Goal: Task Accomplishment & Management: Manage account settings

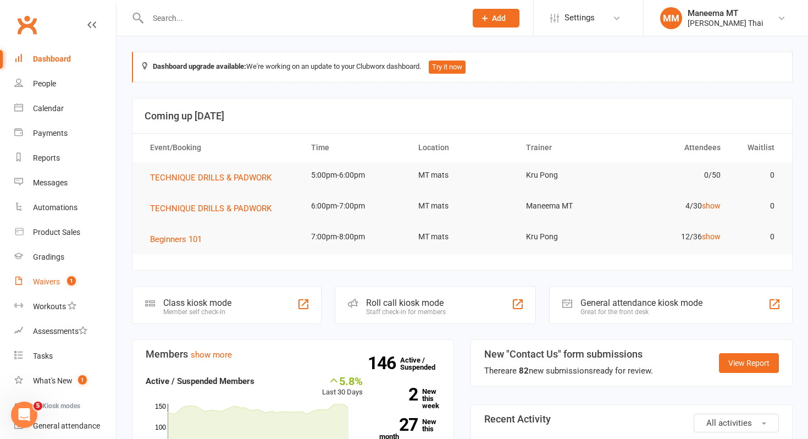
click at [55, 284] on div "Waivers" at bounding box center [46, 281] width 27 height 9
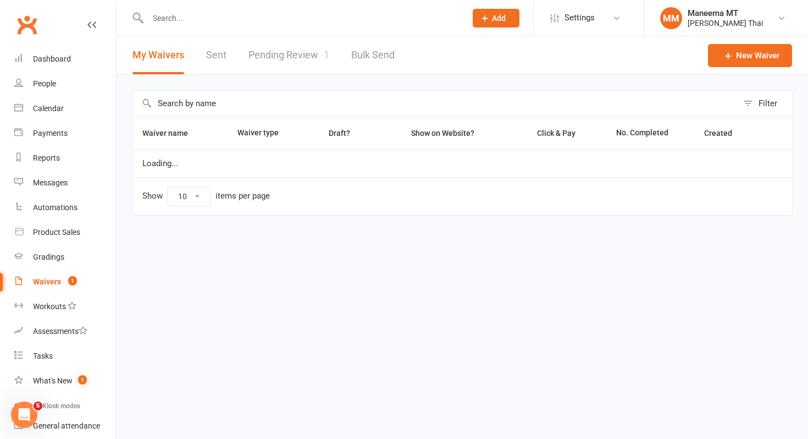
select select "25"
click at [286, 58] on link "Pending Review 1" at bounding box center [288, 55] width 81 height 38
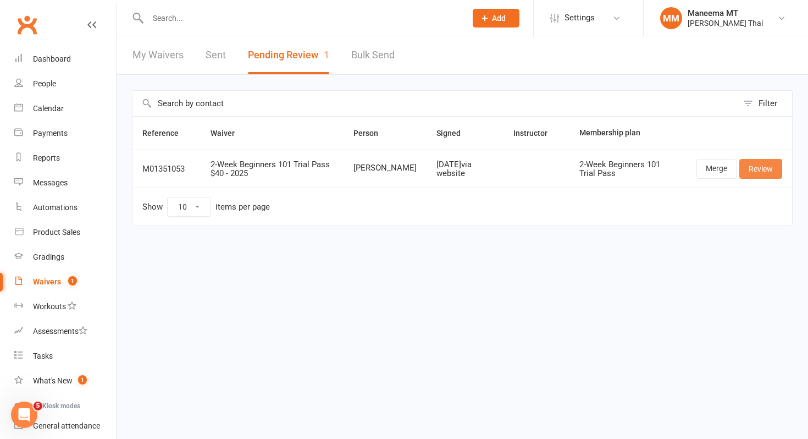
click at [760, 165] on link "Review" at bounding box center [760, 169] width 43 height 20
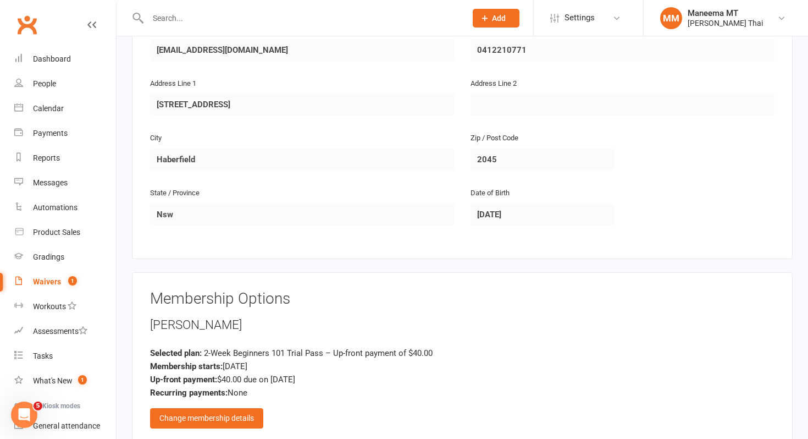
scroll to position [817, 0]
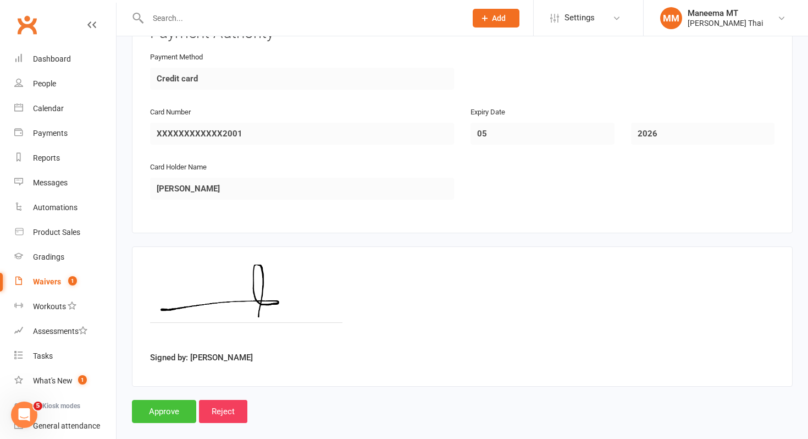
click at [161, 400] on input "Approve" at bounding box center [164, 411] width 64 height 23
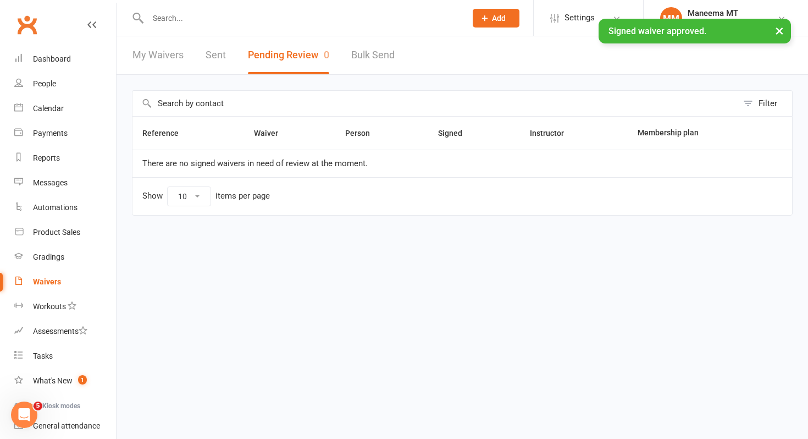
click at [157, 19] on div "× Signed waiver approved." at bounding box center [397, 19] width 794 height 0
click at [162, 16] on input "text" at bounding box center [302, 17] width 314 height 15
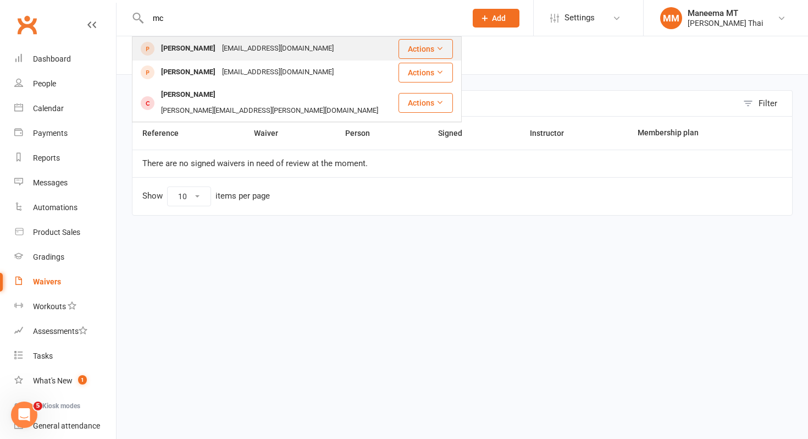
type input "m"
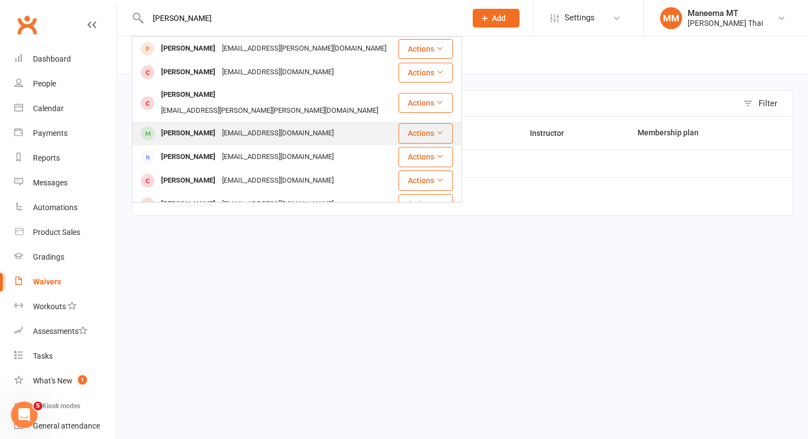
type input "[PERSON_NAME]"
click at [169, 125] on div "[PERSON_NAME]" at bounding box center [188, 133] width 61 height 16
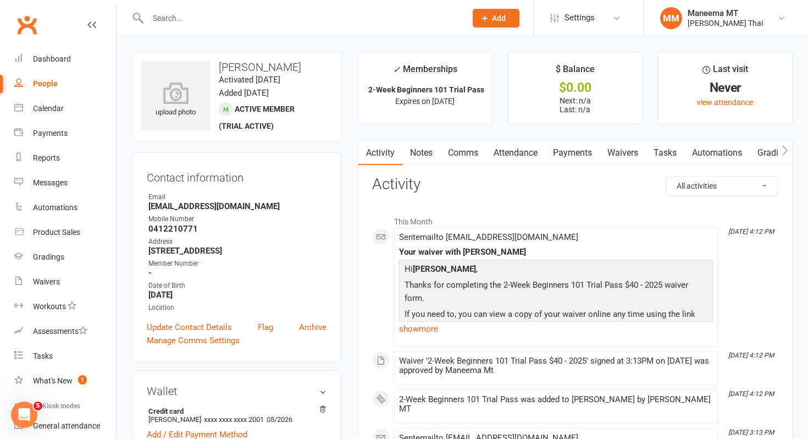
click at [573, 152] on link "Payments" at bounding box center [572, 152] width 54 height 25
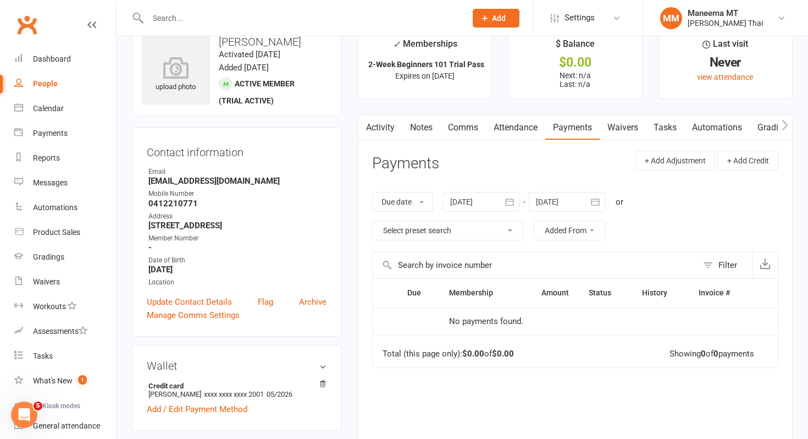
scroll to position [26, 0]
click at [45, 61] on div "Dashboard" at bounding box center [52, 58] width 38 height 9
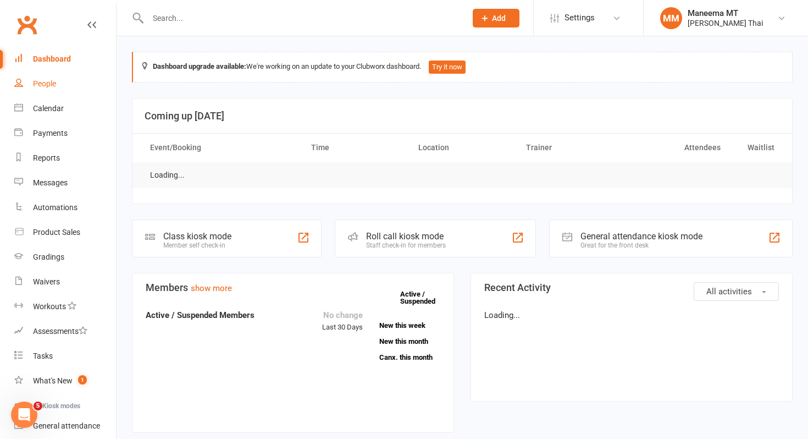
click at [50, 88] on div "People" at bounding box center [44, 83] width 23 height 9
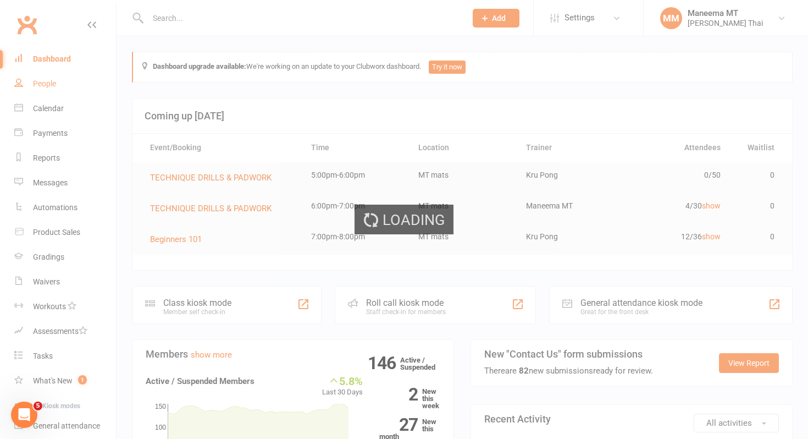
select select "100"
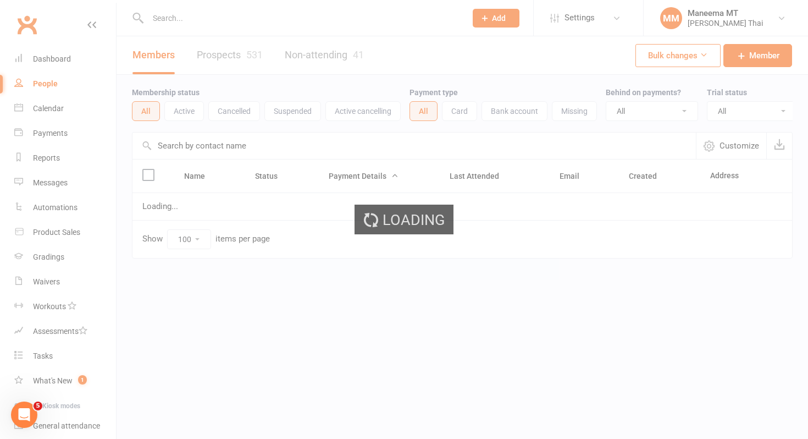
click at [157, 22] on input "text" at bounding box center [302, 17] width 314 height 15
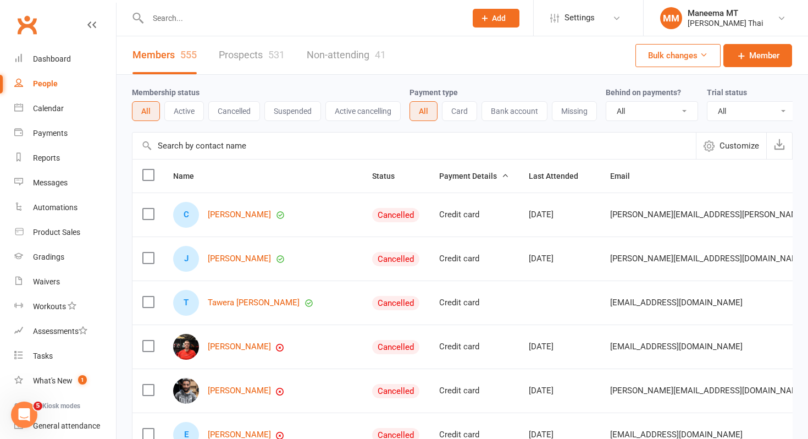
click at [170, 14] on input "text" at bounding box center [302, 17] width 314 height 15
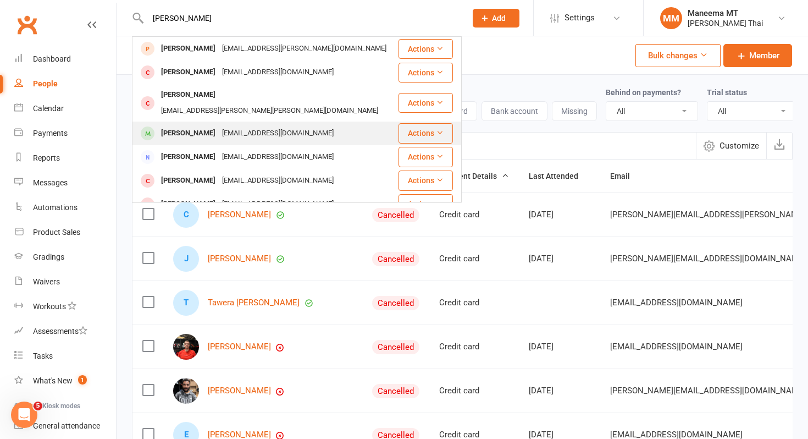
type input "[PERSON_NAME]"
click at [187, 125] on div "[PERSON_NAME]" at bounding box center [188, 133] width 61 height 16
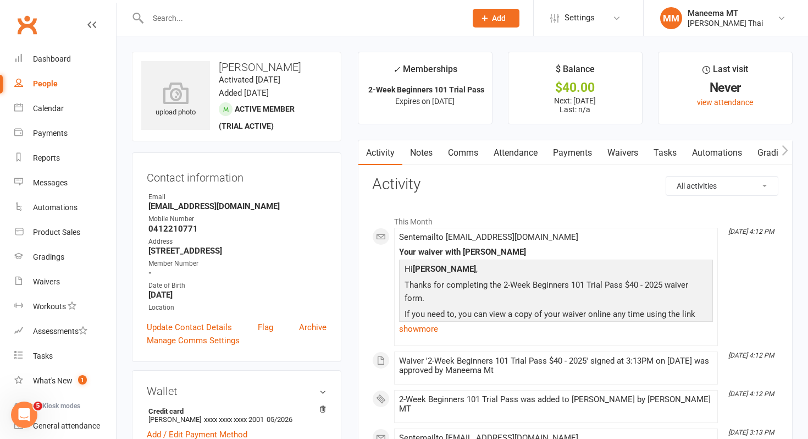
click at [574, 154] on link "Payments" at bounding box center [572, 152] width 54 height 25
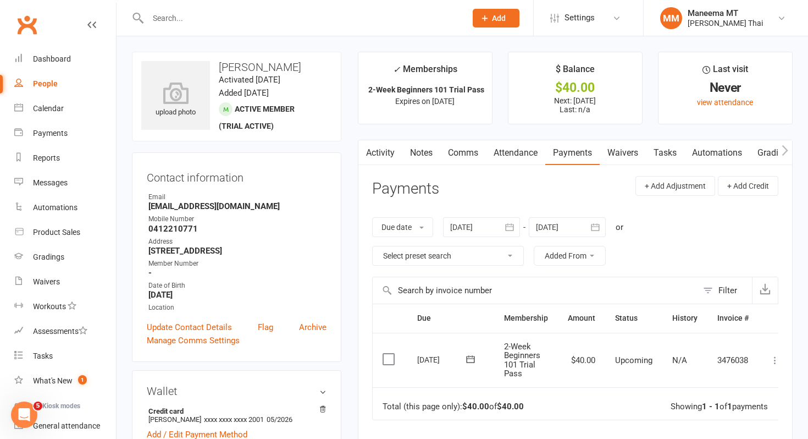
click at [775, 363] on icon at bounding box center [775, 360] width 11 height 11
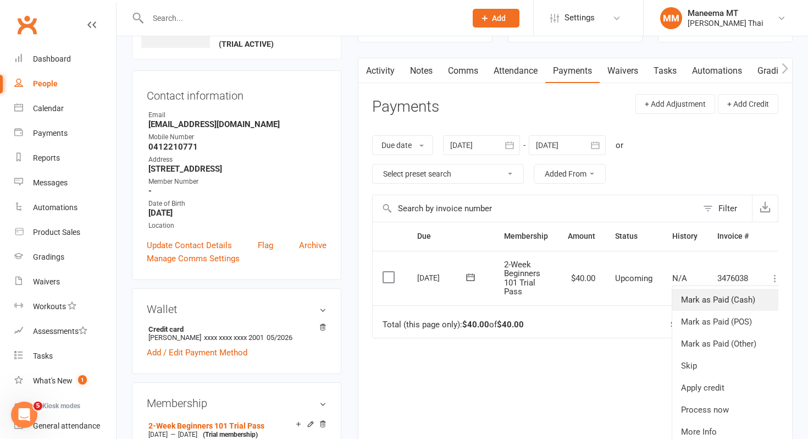
scroll to position [85, 0]
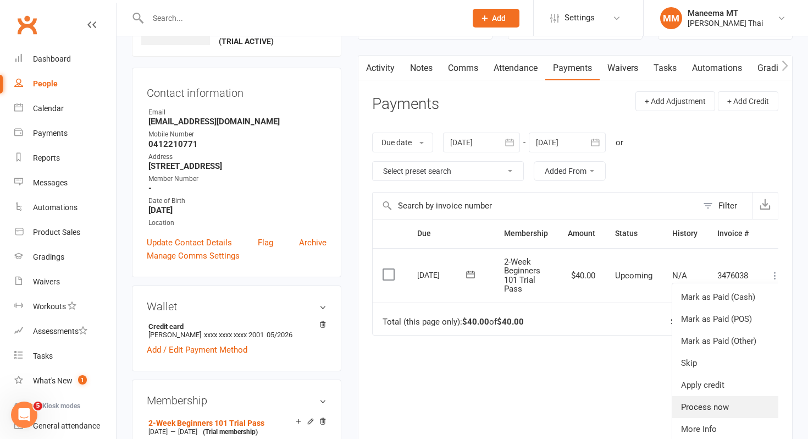
click at [722, 398] on link "Process now" at bounding box center [726, 407] width 109 height 22
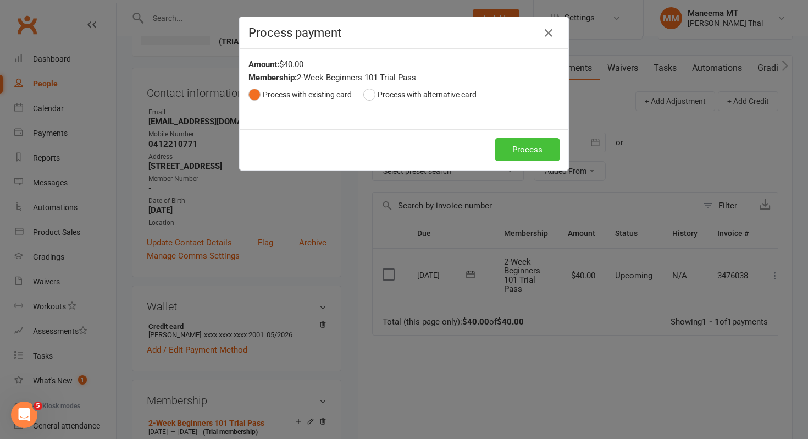
click at [544, 151] on button "Process" at bounding box center [527, 149] width 64 height 23
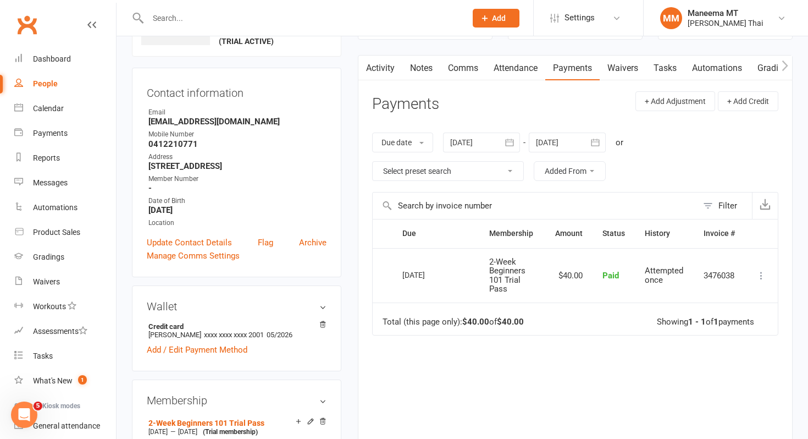
click at [187, 19] on input "text" at bounding box center [302, 17] width 314 height 15
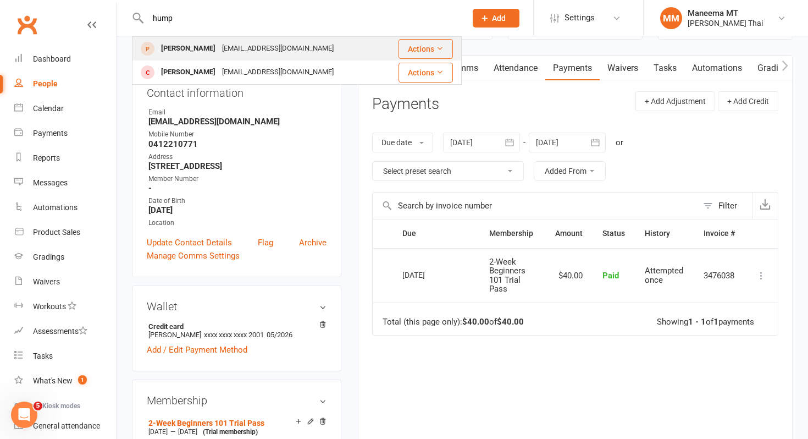
type input "hump"
click at [182, 50] on div "[PERSON_NAME]" at bounding box center [188, 49] width 61 height 16
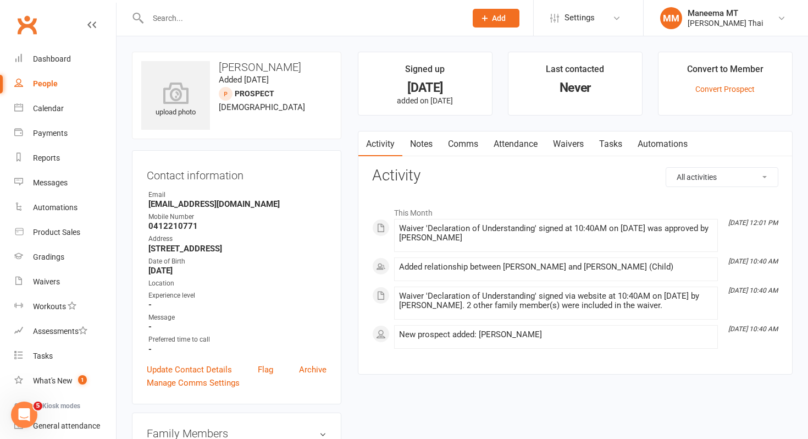
click at [711, 79] on div "Convert to Member" at bounding box center [725, 72] width 76 height 20
click at [708, 92] on link "Convert Prospect" at bounding box center [724, 89] width 59 height 9
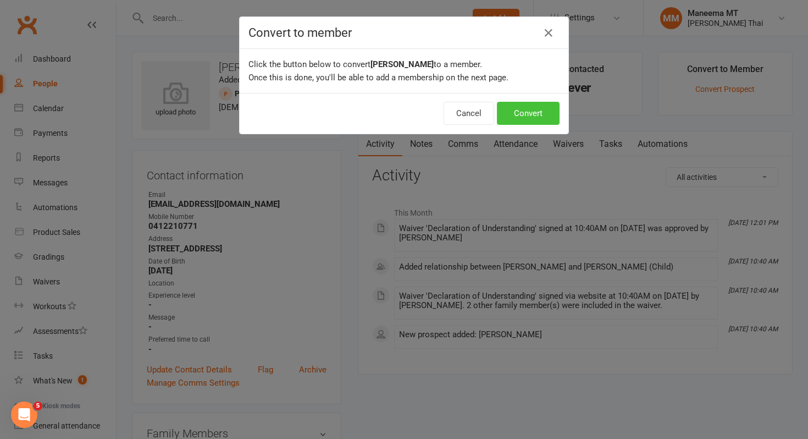
click at [521, 119] on button "Convert" at bounding box center [528, 113] width 63 height 23
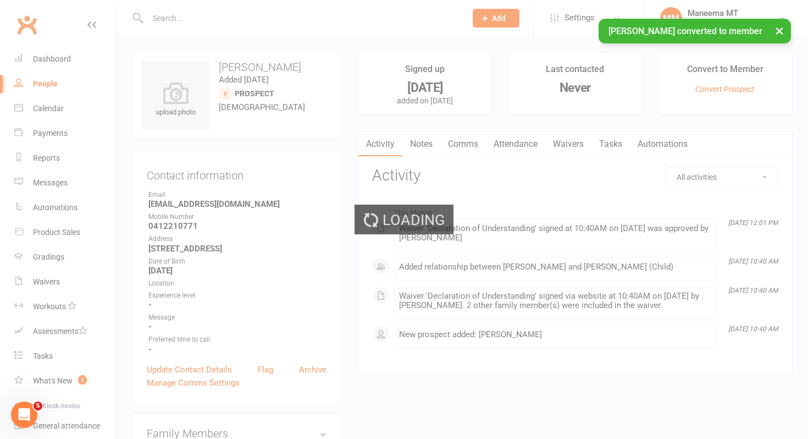
scroll to position [110, 0]
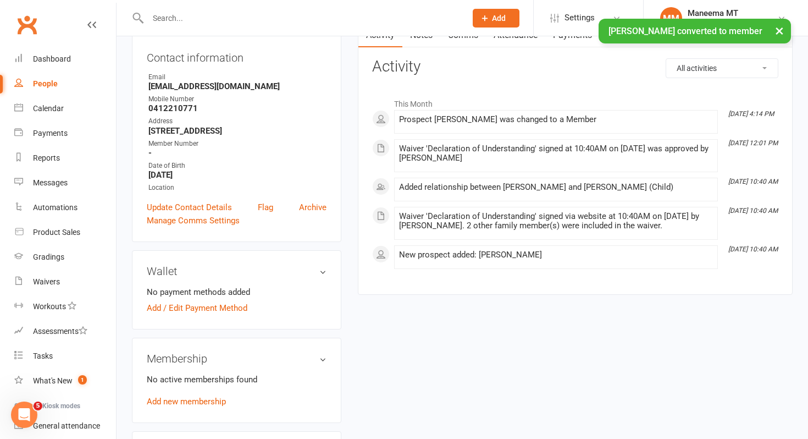
scroll to position [224, 0]
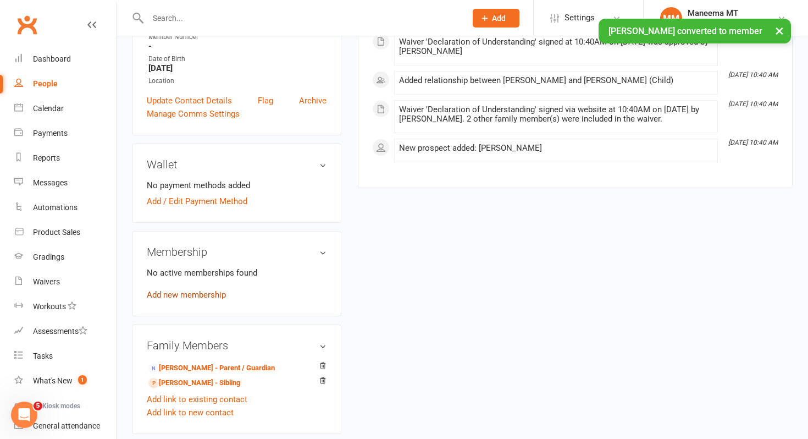
click at [188, 295] on link "Add new membership" at bounding box center [186, 295] width 79 height 10
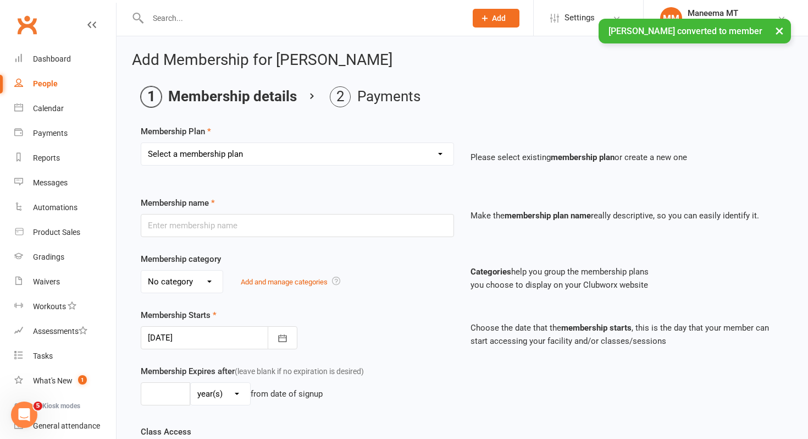
click at [207, 159] on select "Select a membership plan Create new Membership Plan 3 CLASSES A WEEK - $55 week…" at bounding box center [297, 154] width 312 height 22
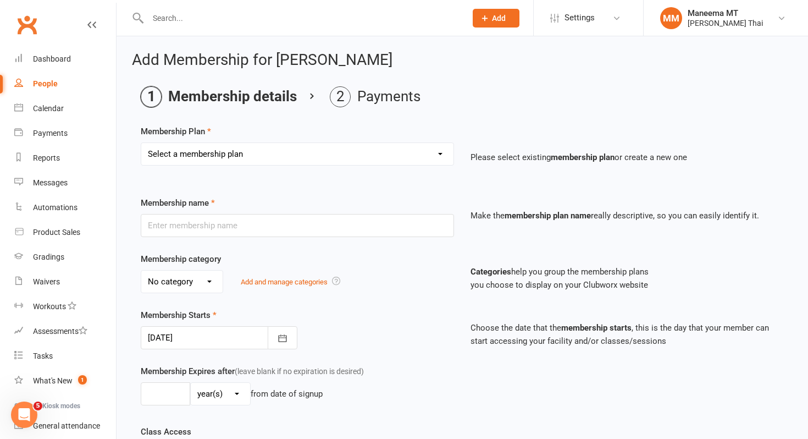
select select "14"
click at [141, 143] on select "Select a membership plan Create new Membership Plan 3 CLASSES A WEEK - $55 week…" at bounding box center [297, 154] width 312 height 22
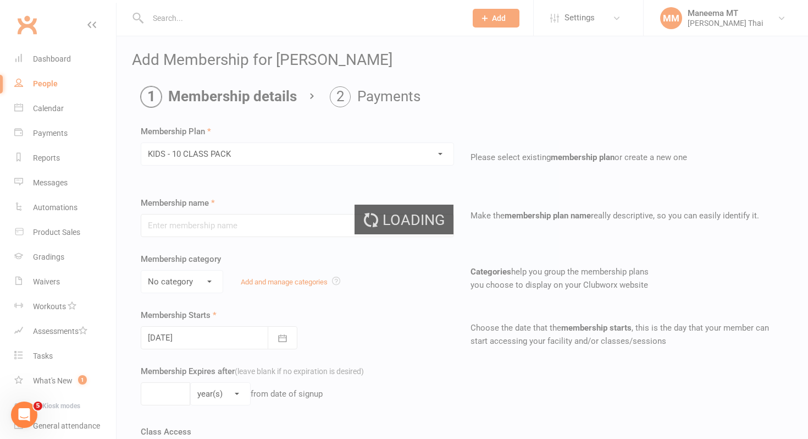
type input "KIDS - 10 CLASS PACK"
select select "2"
type input "6"
select select "2"
type input "10"
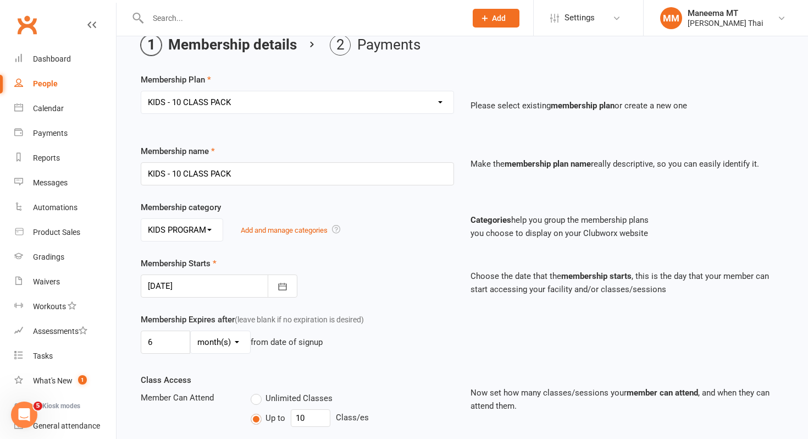
scroll to position [62, 0]
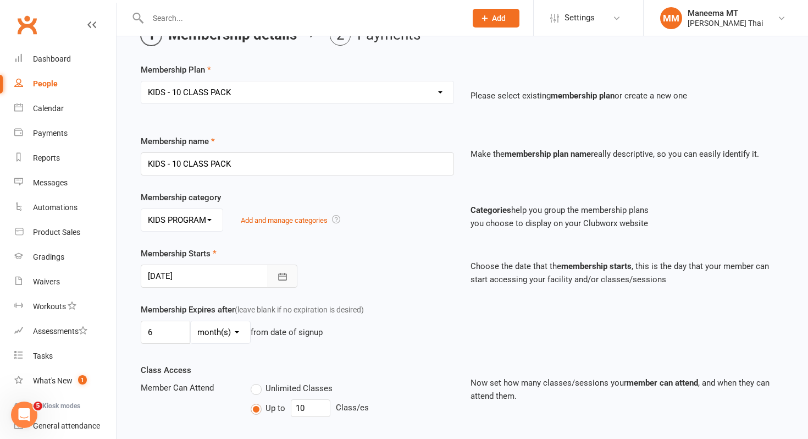
click at [283, 280] on icon "button" at bounding box center [282, 276] width 11 height 11
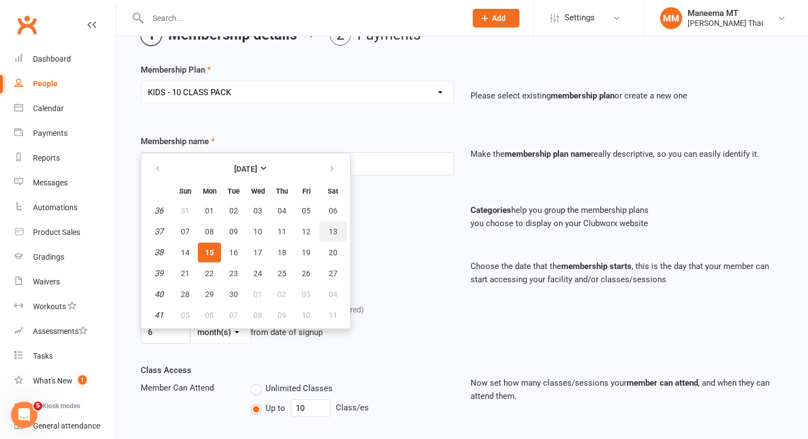
click at [331, 229] on span "13" at bounding box center [333, 231] width 9 height 9
type input "[DATE]"
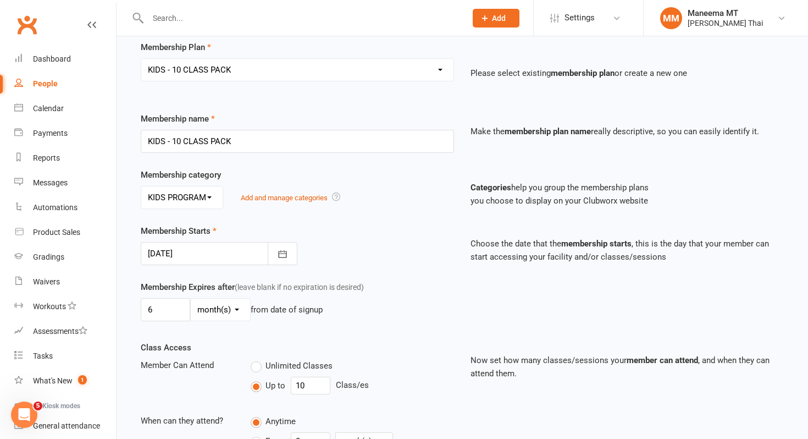
scroll to position [85, 0]
click at [318, 388] on input "10" at bounding box center [311, 385] width 40 height 18
type input "5"
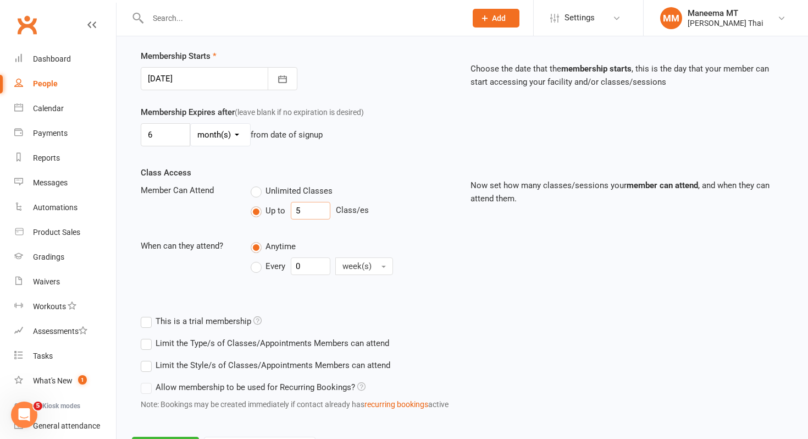
scroll to position [311, 0]
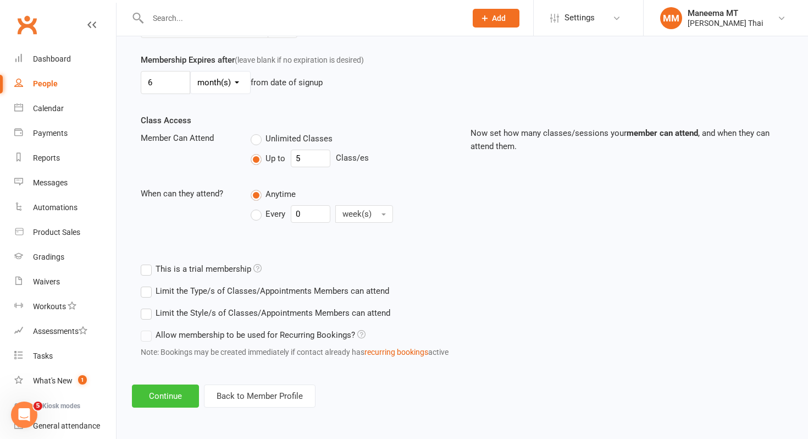
click at [155, 394] on button "Continue" at bounding box center [165, 395] width 67 height 23
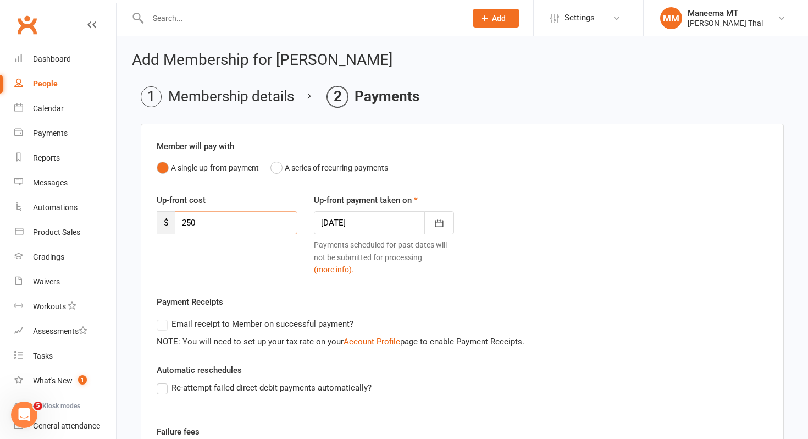
click at [224, 229] on input "250" at bounding box center [236, 222] width 123 height 23
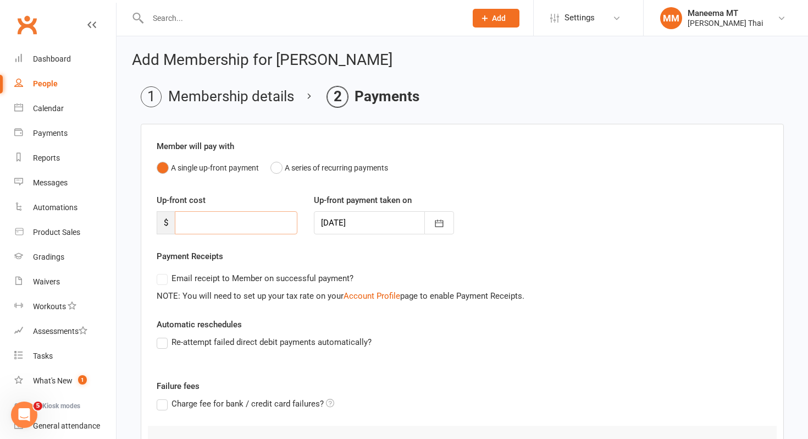
scroll to position [116, 0]
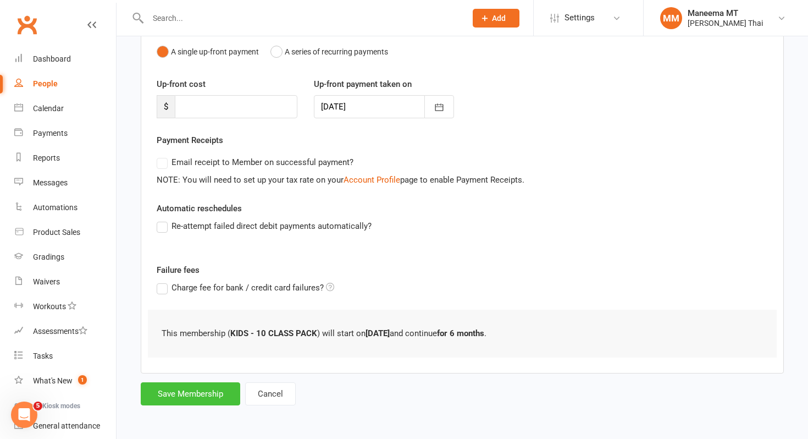
click at [180, 385] on button "Save Membership" at bounding box center [190, 393] width 99 height 23
type input "0"
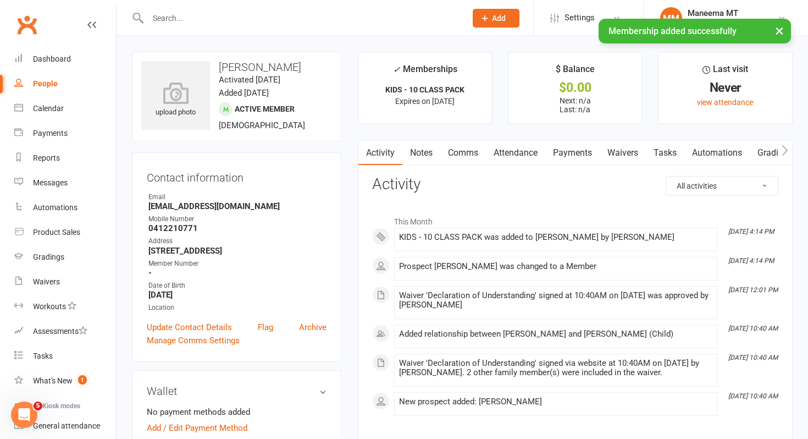
click at [427, 156] on link "Notes" at bounding box center [421, 152] width 38 height 25
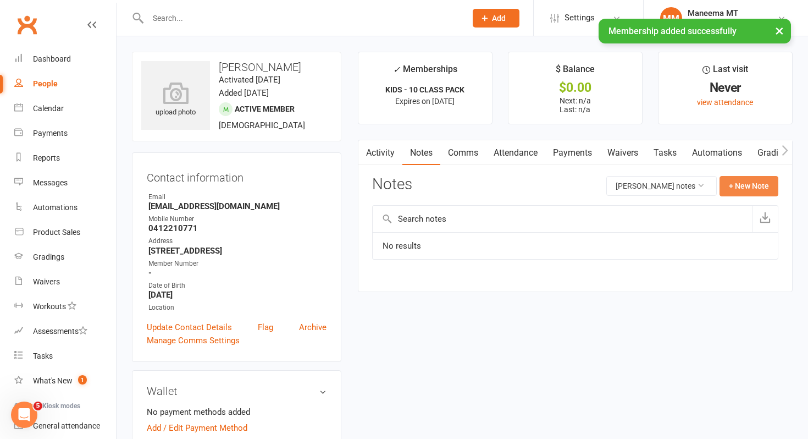
click at [733, 186] on button "+ New Note" at bounding box center [749, 186] width 59 height 20
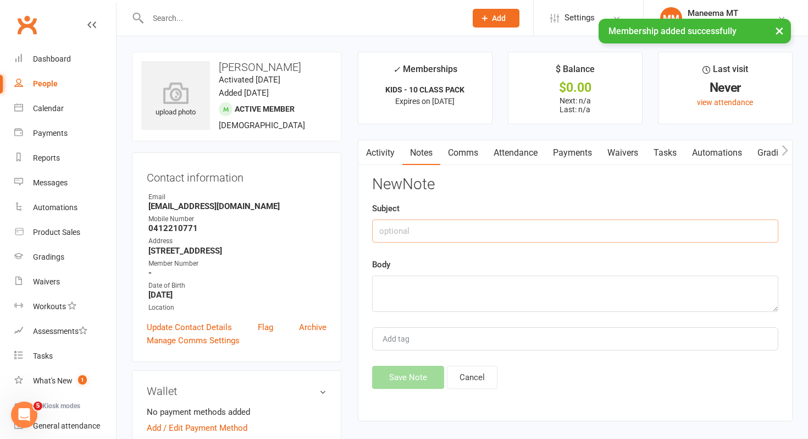
click at [556, 224] on input "text" at bounding box center [575, 230] width 406 height 23
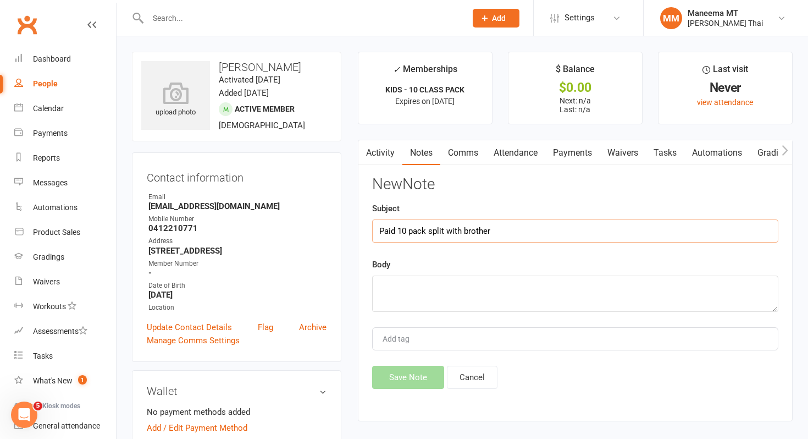
type input "Paid 10 pack split with brother"
click at [517, 292] on textarea at bounding box center [575, 293] width 406 height 36
type textarea "Paid 10 pack split with brother"
click at [402, 369] on button "Save Note" at bounding box center [408, 377] width 72 height 23
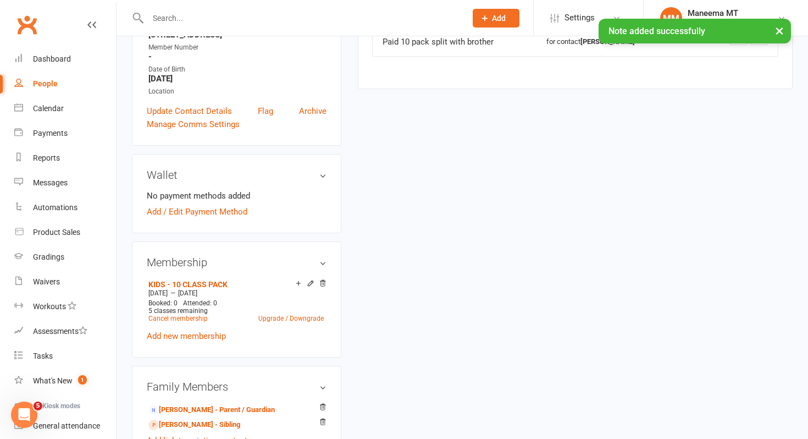
scroll to position [228, 0]
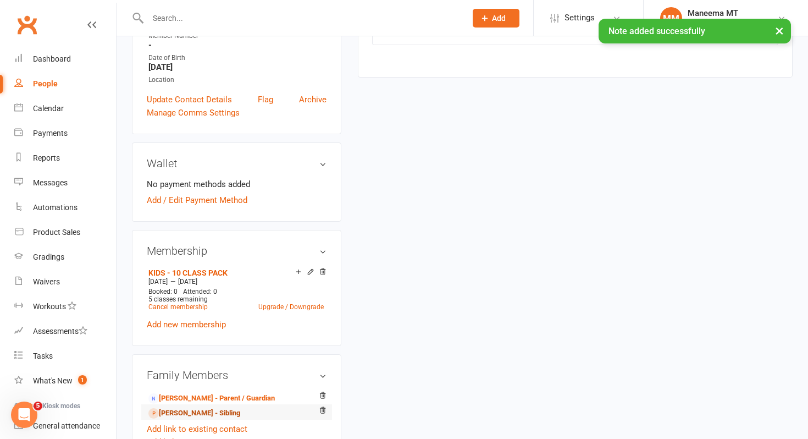
click at [173, 411] on link "[PERSON_NAME] - Sibling" at bounding box center [194, 413] width 92 height 12
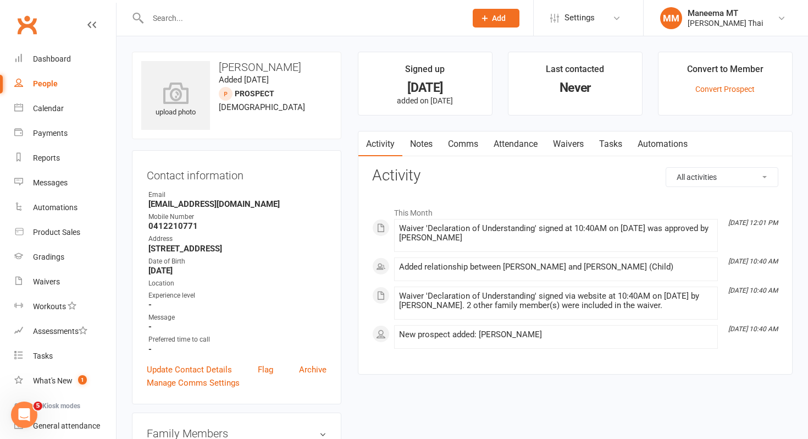
click at [700, 96] on li "Convert to Member Convert Prospect" at bounding box center [725, 84] width 135 height 64
click at [709, 90] on link "Convert Prospect" at bounding box center [724, 89] width 59 height 9
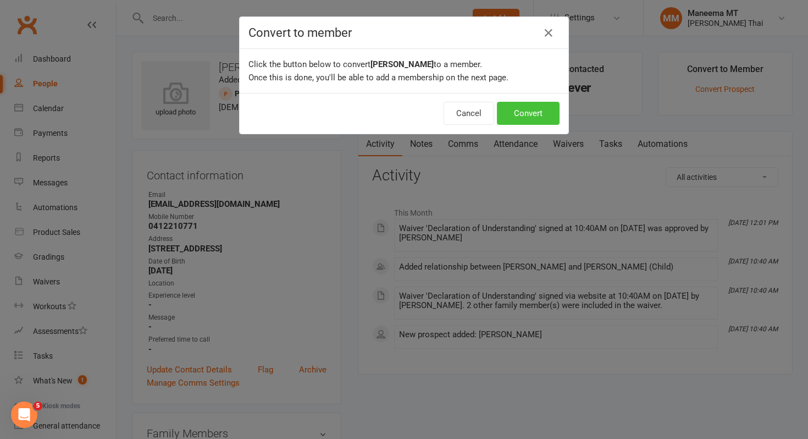
click at [541, 109] on button "Convert" at bounding box center [528, 113] width 63 height 23
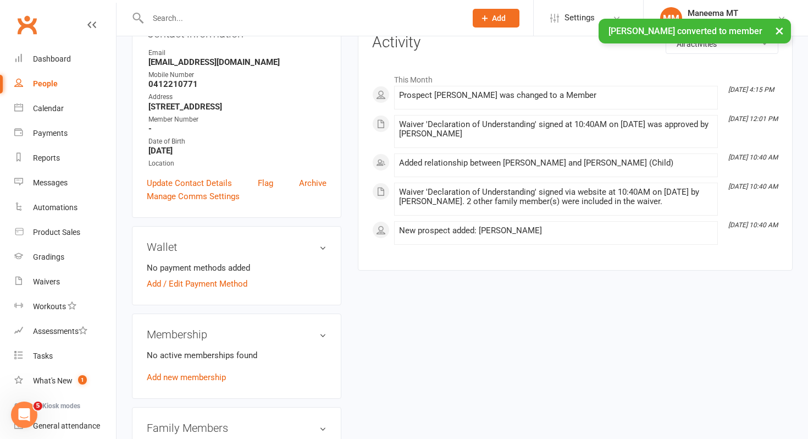
scroll to position [142, 0]
click at [184, 377] on link "Add new membership" at bounding box center [186, 377] width 79 height 10
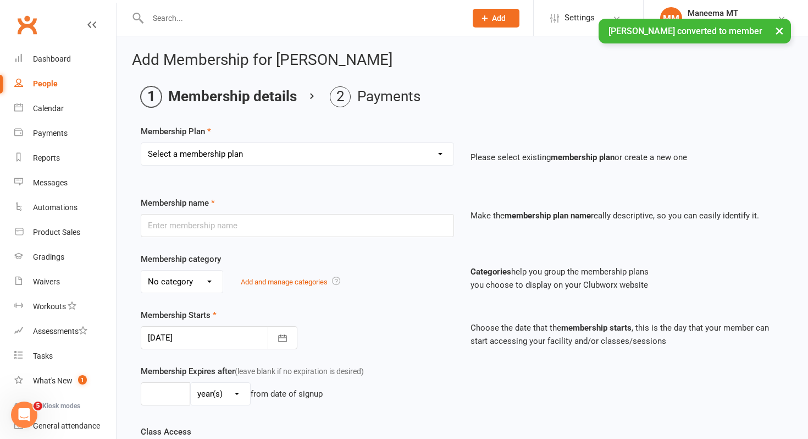
click at [286, 146] on select "Select a membership plan Create new Membership Plan 3 CLASSES A WEEK - $55 week…" at bounding box center [297, 154] width 312 height 22
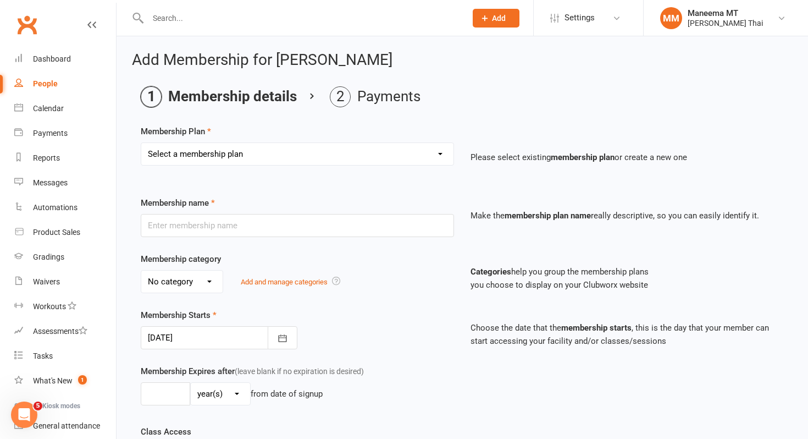
select select "14"
click at [141, 143] on select "Select a membership plan Create new Membership Plan 3 CLASSES A WEEK - $55 week…" at bounding box center [297, 154] width 312 height 22
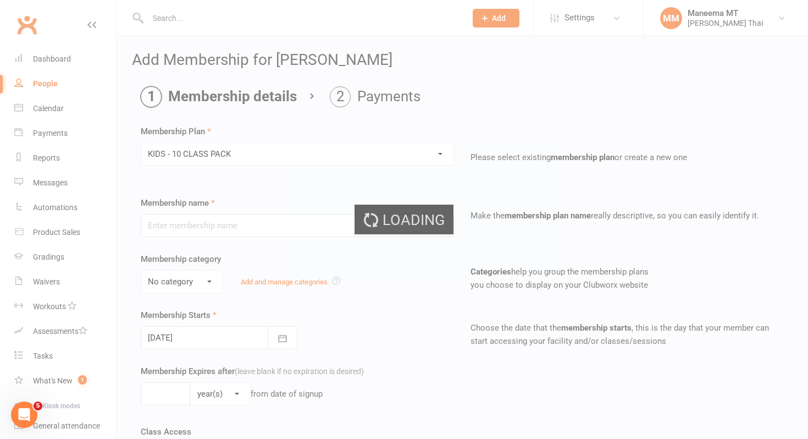
type input "KIDS - 10 CLASS PACK"
select select "2"
type input "6"
select select "2"
type input "10"
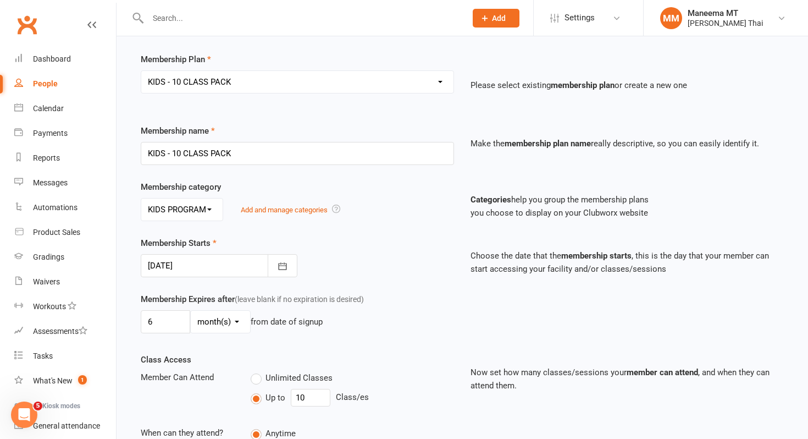
scroll to position [73, 0]
click at [281, 268] on icon "button" at bounding box center [283, 264] width 8 height 7
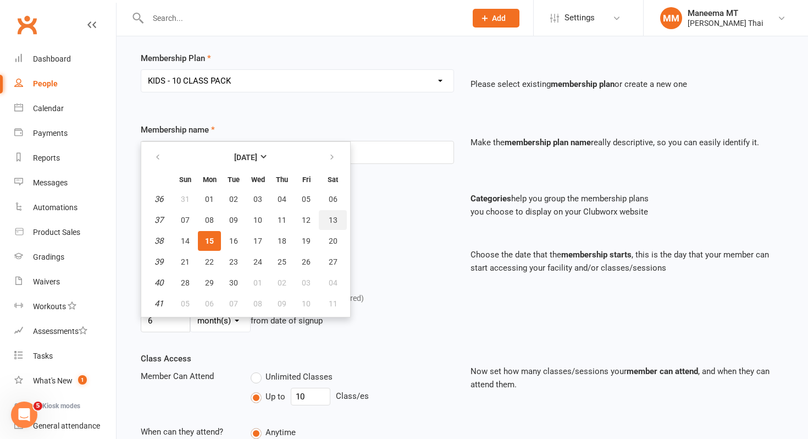
click at [327, 219] on button "13" at bounding box center [333, 220] width 28 height 20
type input "[DATE]"
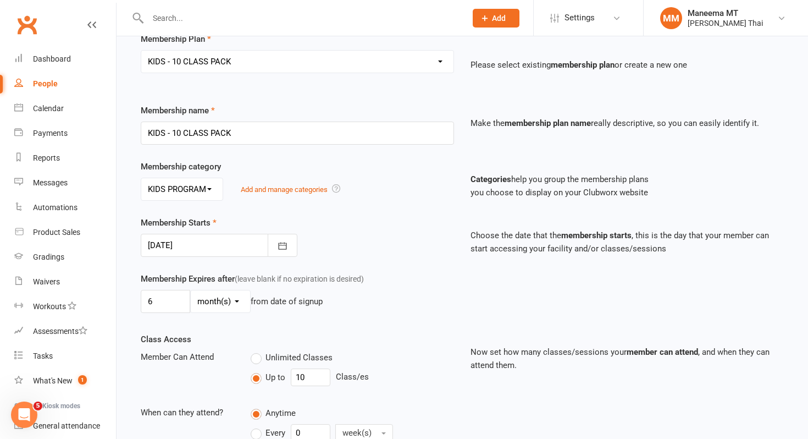
scroll to position [95, 0]
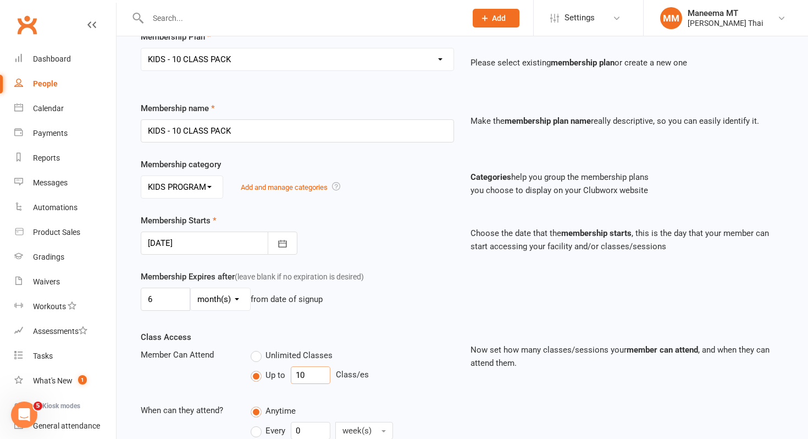
click at [306, 371] on input "10" at bounding box center [311, 375] width 40 height 18
type input "5"
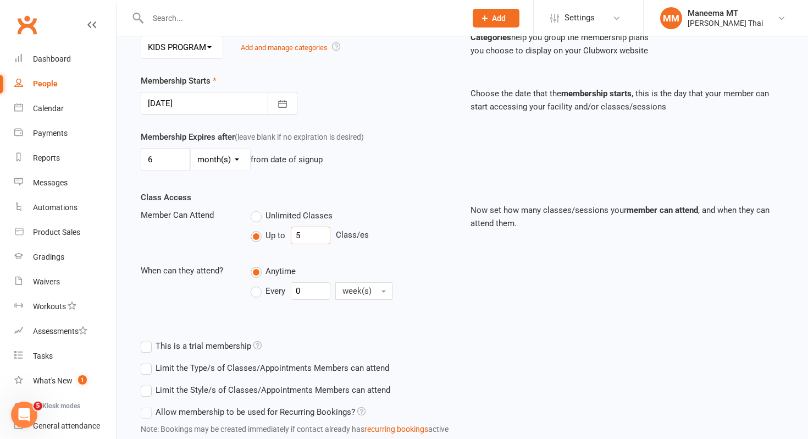
scroll to position [311, 0]
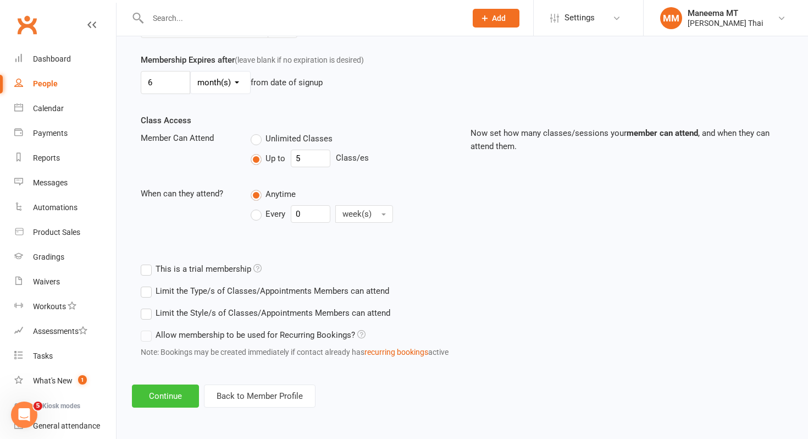
click at [163, 391] on button "Continue" at bounding box center [165, 395] width 67 height 23
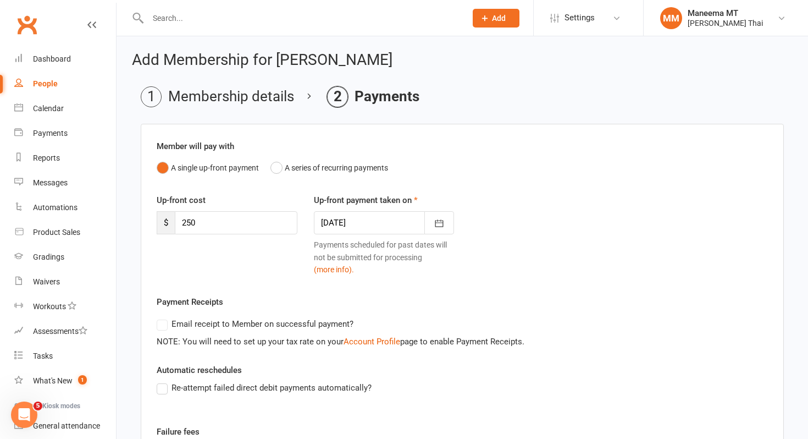
click at [163, 391] on label "Re-attempt failed direct debit payments automatically?" at bounding box center [264, 387] width 215 height 13
click at [163, 381] on input "Re-attempt failed direct debit payments automatically?" at bounding box center [160, 381] width 7 height 0
click at [163, 391] on label "Re-attempt failed direct debit payments automatically?" at bounding box center [264, 387] width 215 height 13
click at [163, 381] on input "Re-attempt failed direct debit payments automatically?" at bounding box center [160, 381] width 7 height 0
click at [207, 210] on div "Up-front cost $ 250" at bounding box center [226, 213] width 157 height 41
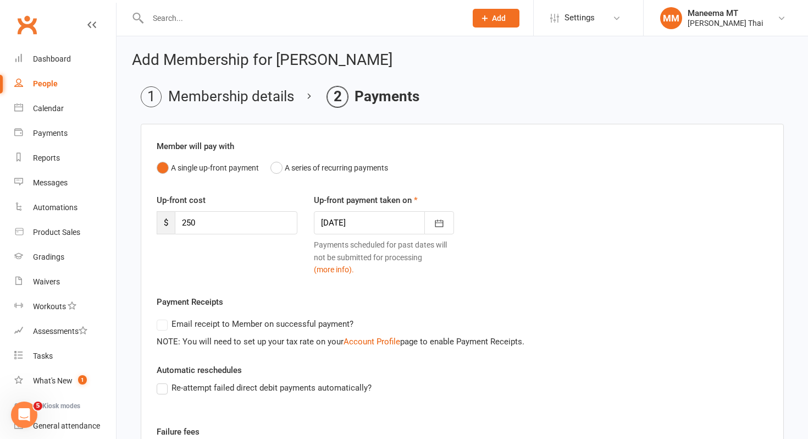
click at [207, 210] on div "Up-front cost $ 250" at bounding box center [226, 213] width 157 height 41
click at [205, 219] on input "250" at bounding box center [236, 222] width 123 height 23
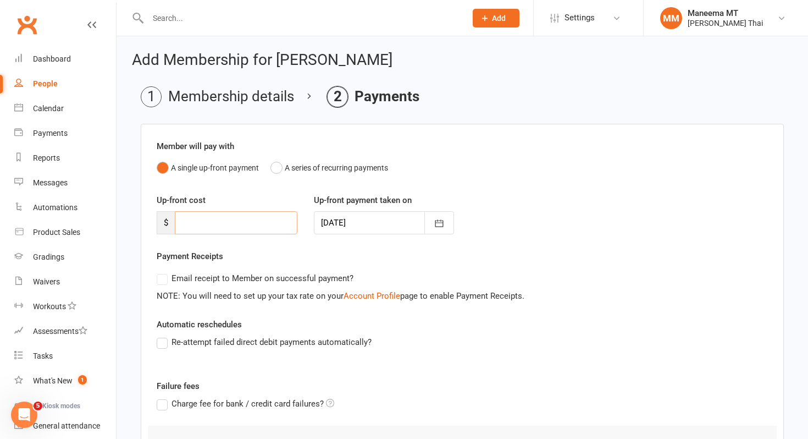
scroll to position [116, 0]
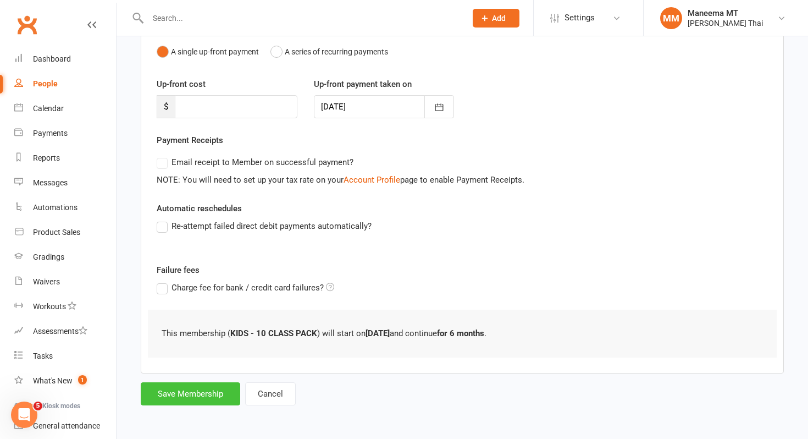
click at [162, 388] on button "Save Membership" at bounding box center [190, 393] width 99 height 23
type input "0"
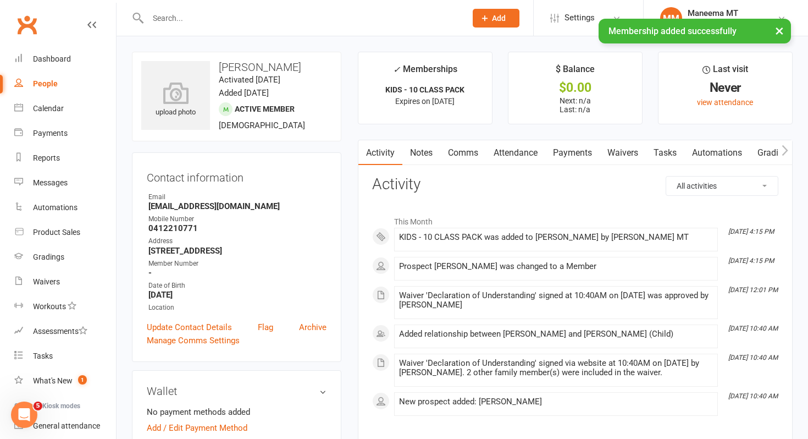
click at [424, 156] on link "Notes" at bounding box center [421, 152] width 38 height 25
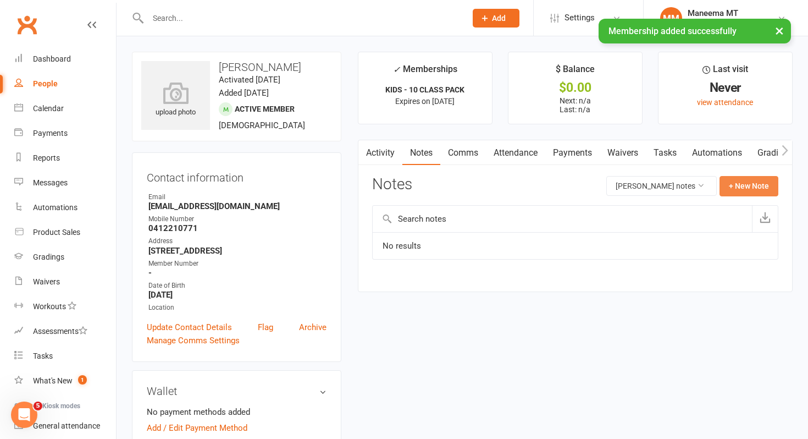
click at [744, 190] on button "+ New Note" at bounding box center [749, 186] width 59 height 20
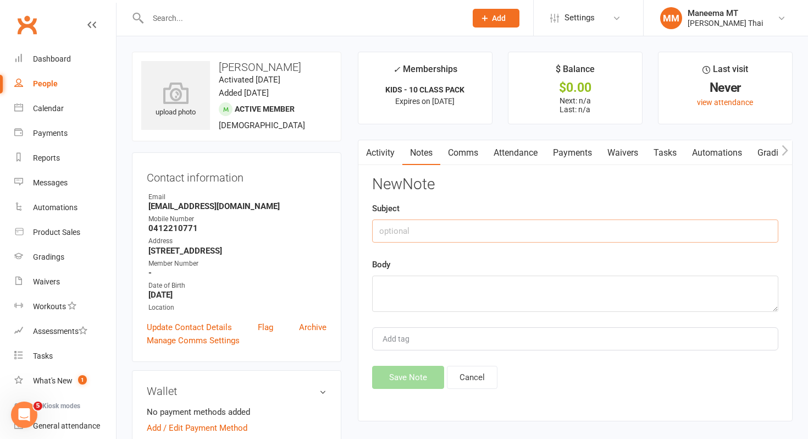
click at [449, 236] on input "text" at bounding box center [575, 230] width 406 height 23
type input "10 pack split with brother"
type textarea "["
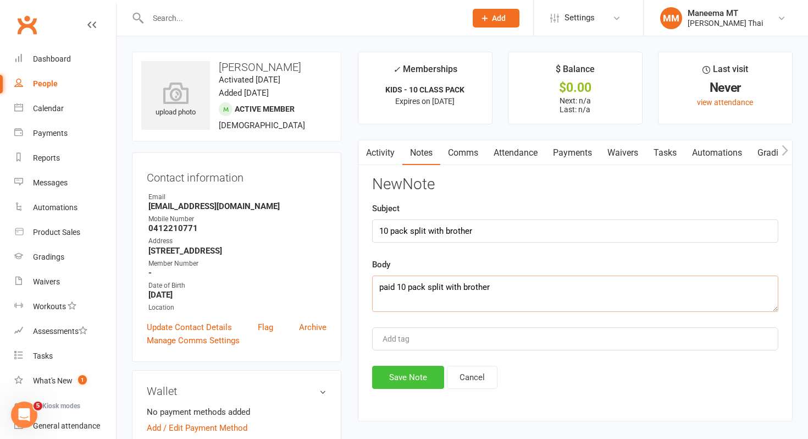
type textarea "paid 10 pack split with brother"
click at [394, 384] on button "Save Note" at bounding box center [408, 377] width 72 height 23
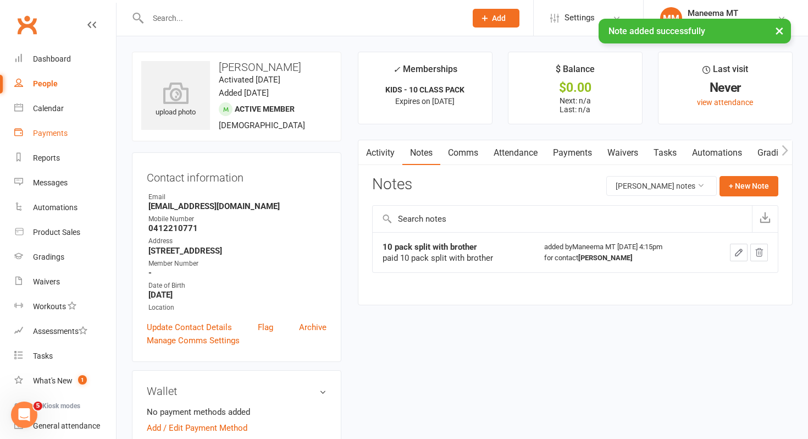
click at [51, 124] on link "Payments" at bounding box center [65, 133] width 102 height 25
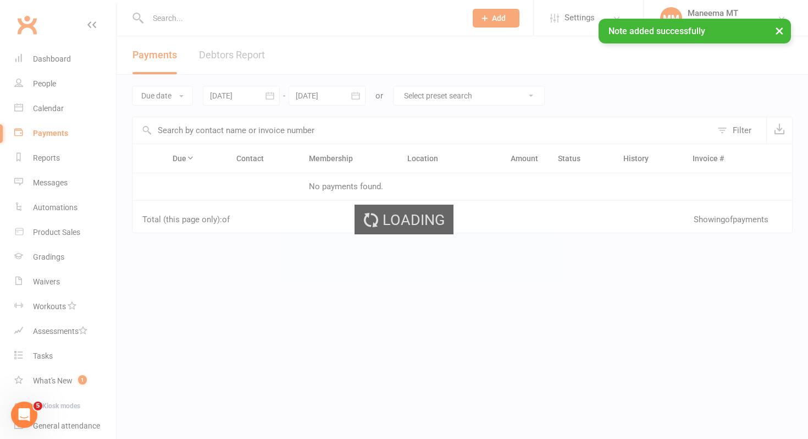
click at [51, 110] on div "Loading" at bounding box center [404, 219] width 808 height 439
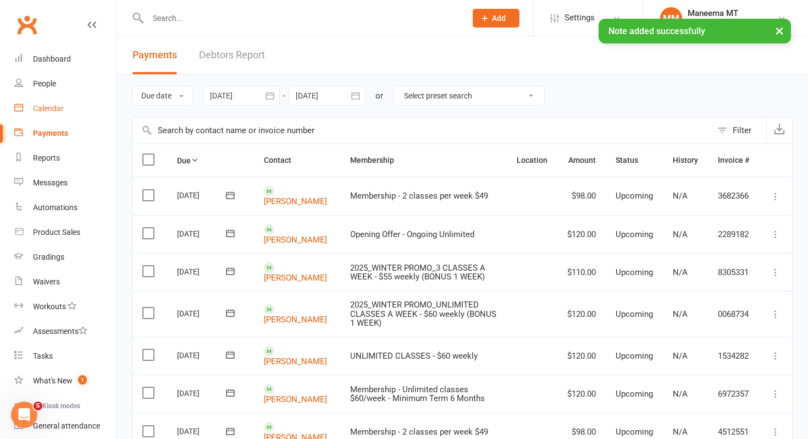
click at [51, 110] on div "Calendar" at bounding box center [48, 108] width 31 height 9
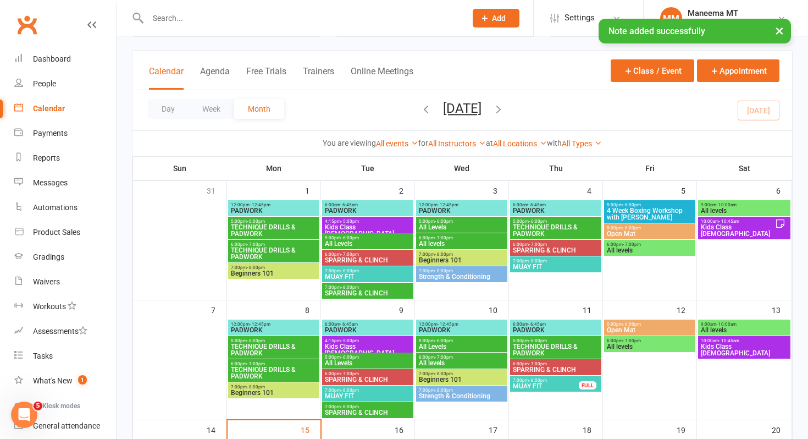
scroll to position [111, 0]
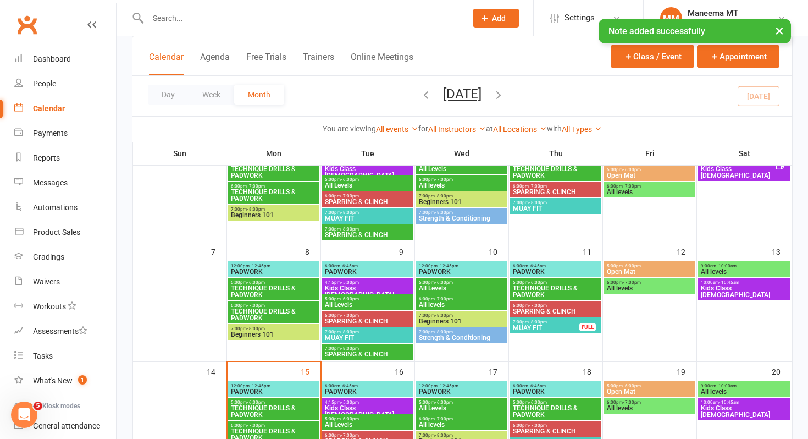
click at [708, 287] on span "Kids Class [DEMOGRAPHIC_DATA]" at bounding box center [744, 291] width 88 height 13
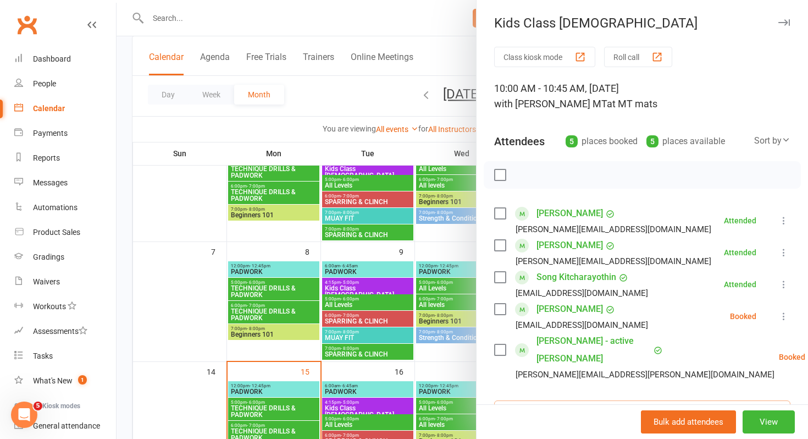
click at [587, 400] on input "search" at bounding box center [642, 411] width 296 height 23
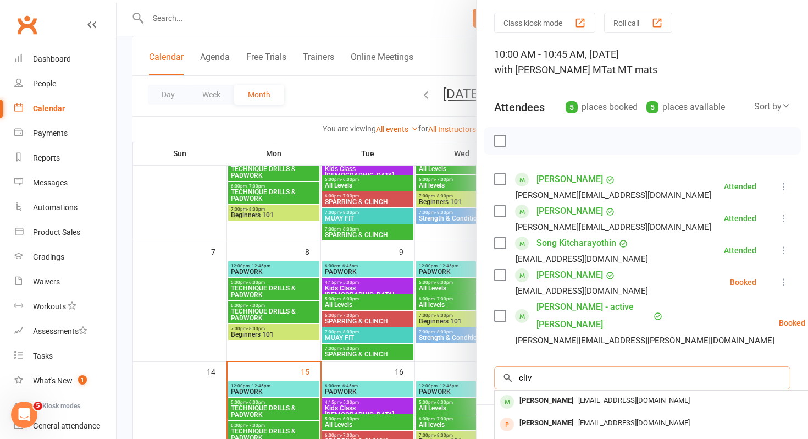
scroll to position [41, 0]
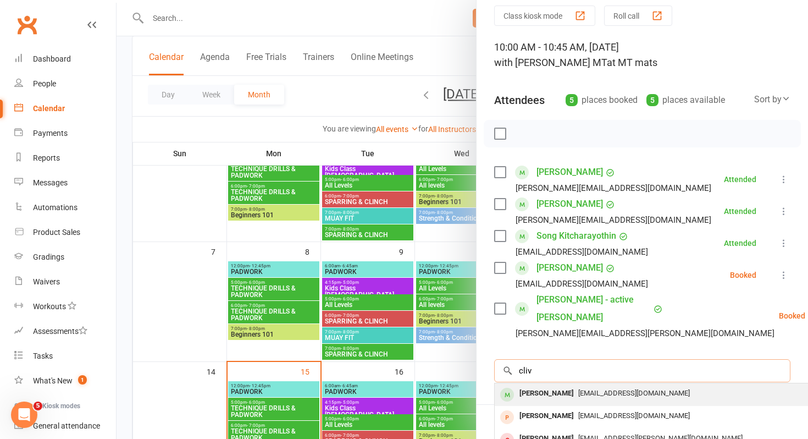
type input "cliv"
click at [588, 385] on div "[EMAIL_ADDRESS][DOMAIN_NAME]" at bounding box center [659, 393] width 320 height 16
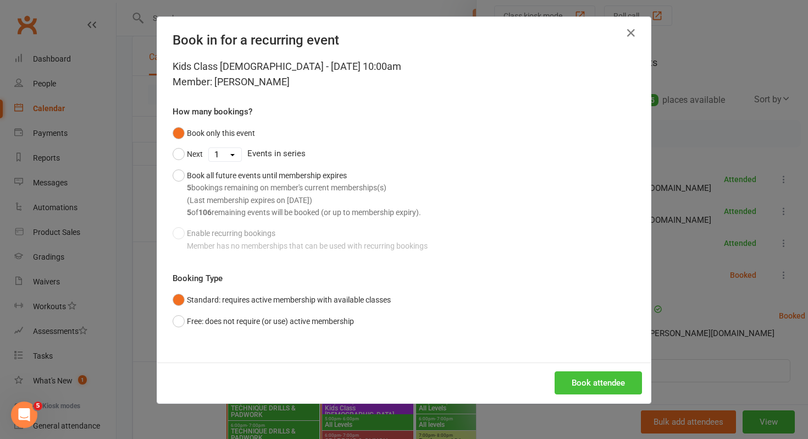
click at [585, 383] on button "Book attendee" at bounding box center [598, 382] width 87 height 23
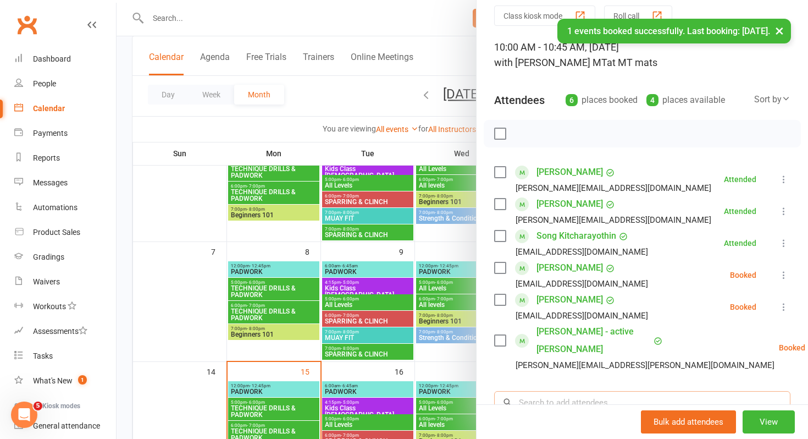
click at [585, 391] on input "search" at bounding box center [642, 402] width 296 height 23
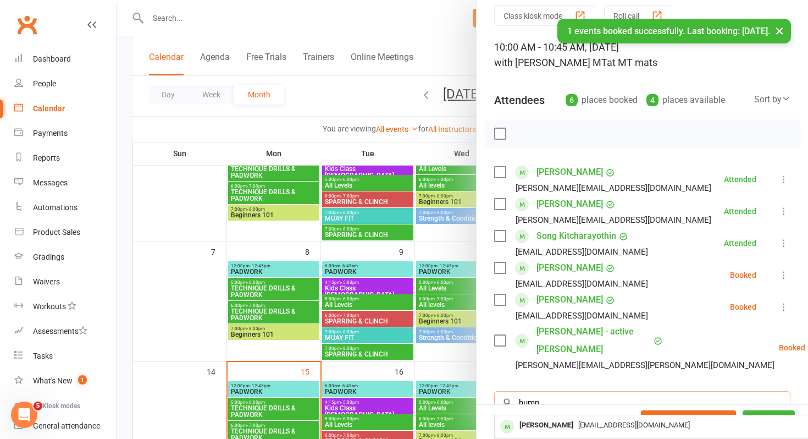
scroll to position [81, 0]
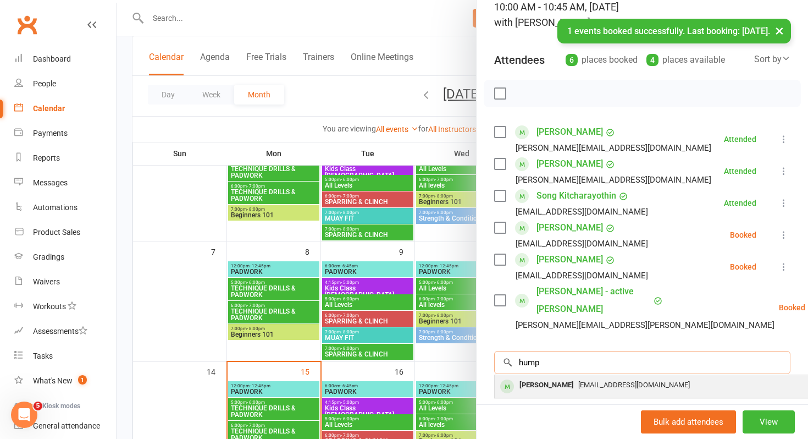
type input "hump"
click at [583, 379] on div "[PERSON_NAME] [EMAIL_ADDRESS][DOMAIN_NAME]" at bounding box center [659, 386] width 329 height 23
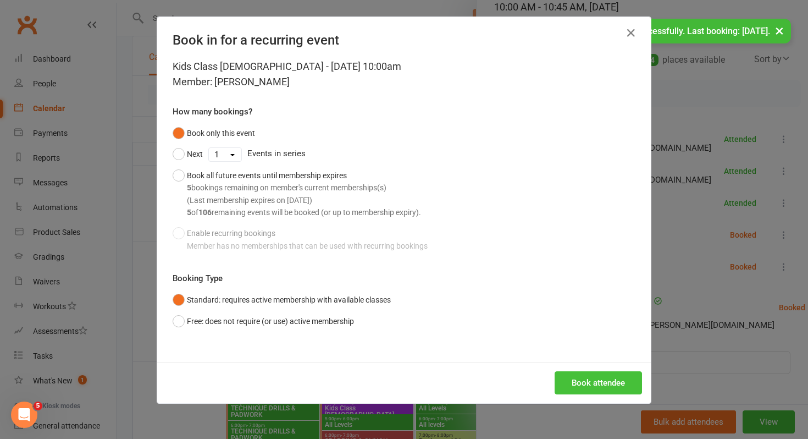
click at [579, 375] on button "Book attendee" at bounding box center [598, 382] width 87 height 23
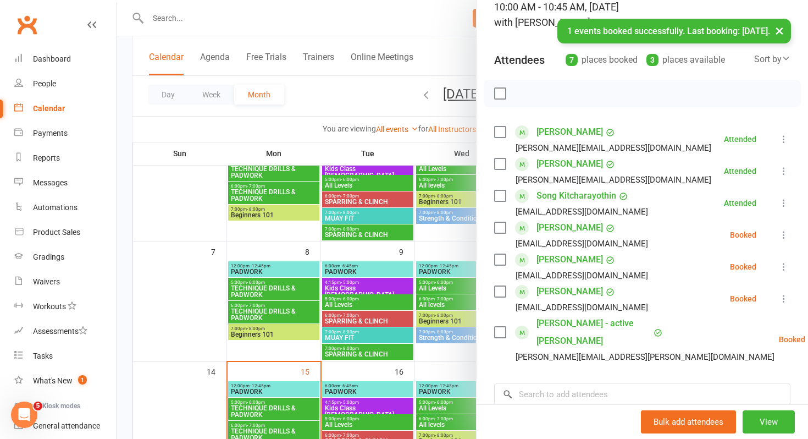
click at [499, 99] on label at bounding box center [499, 93] width 11 height 11
click at [519, 93] on icon "button" at bounding box center [524, 93] width 12 height 12
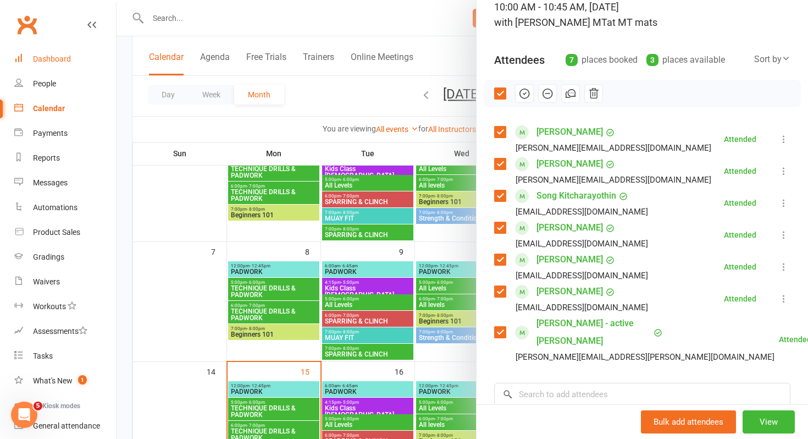
click at [42, 62] on div "Dashboard" at bounding box center [52, 58] width 38 height 9
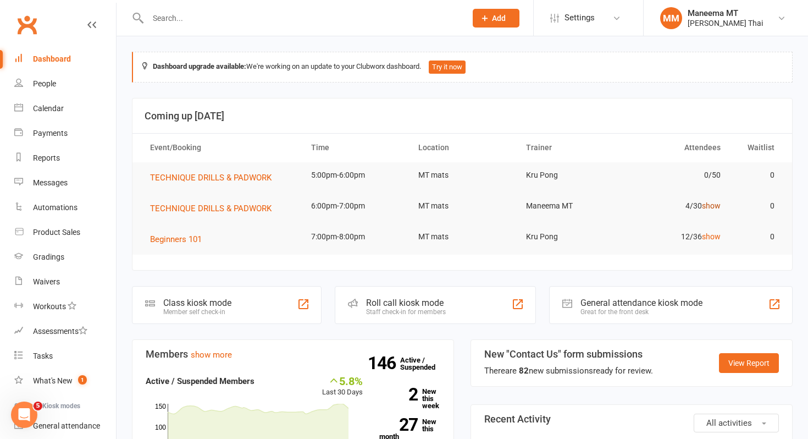
click at [715, 206] on link "show" at bounding box center [711, 205] width 19 height 9
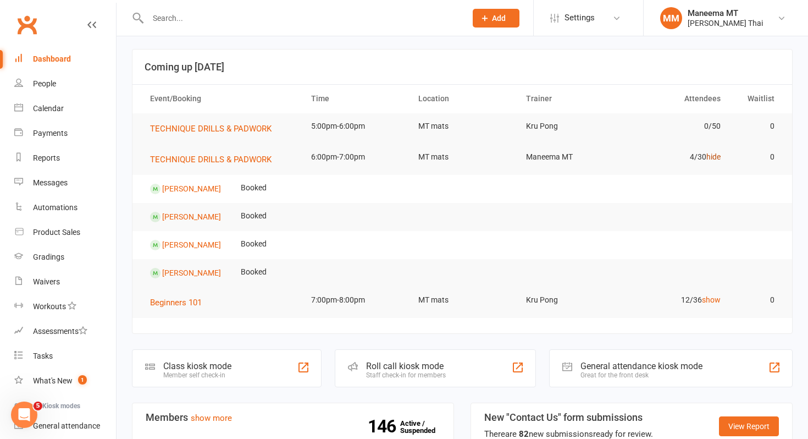
scroll to position [52, 0]
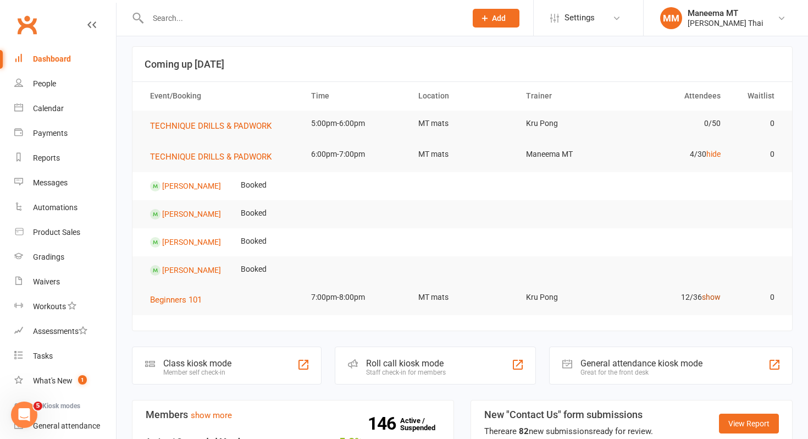
click at [712, 296] on link "show" at bounding box center [711, 296] width 19 height 9
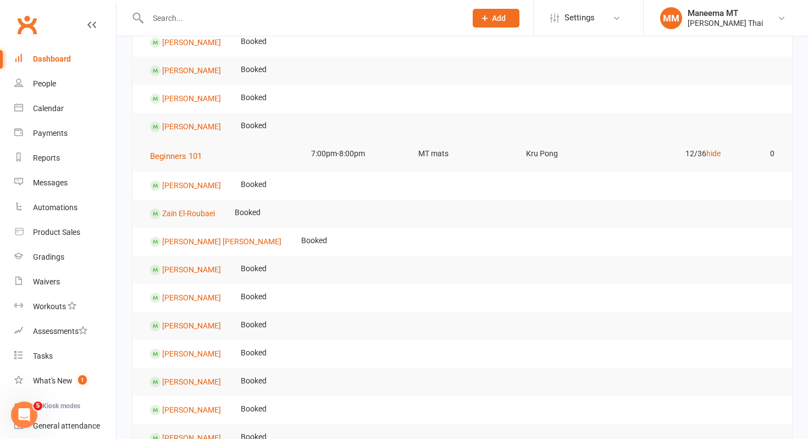
scroll to position [197, 0]
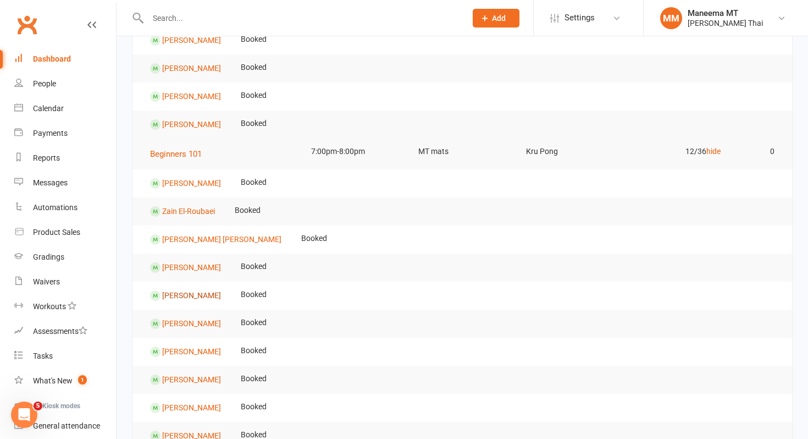
click at [185, 292] on link "[PERSON_NAME]" at bounding box center [191, 294] width 59 height 9
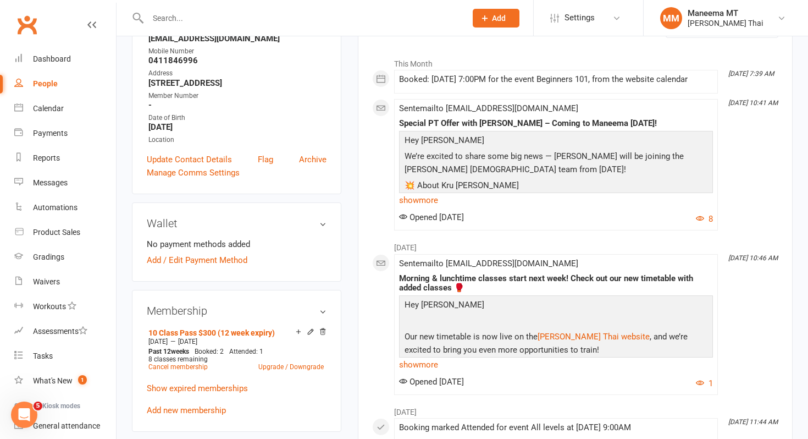
scroll to position [172, 0]
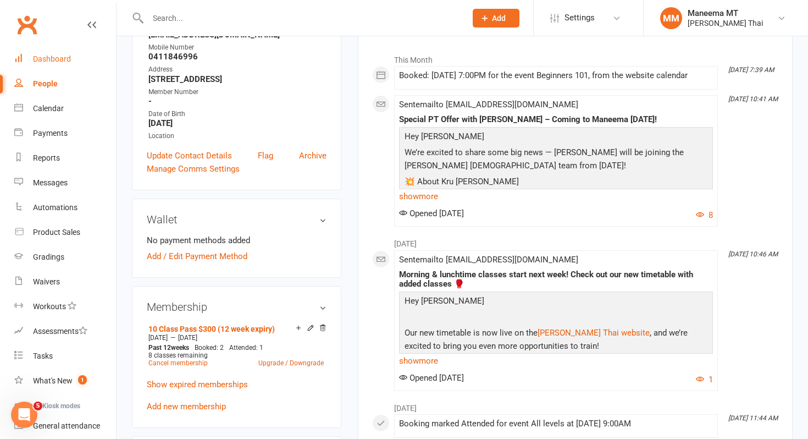
click at [58, 54] on div "Dashboard" at bounding box center [52, 58] width 38 height 9
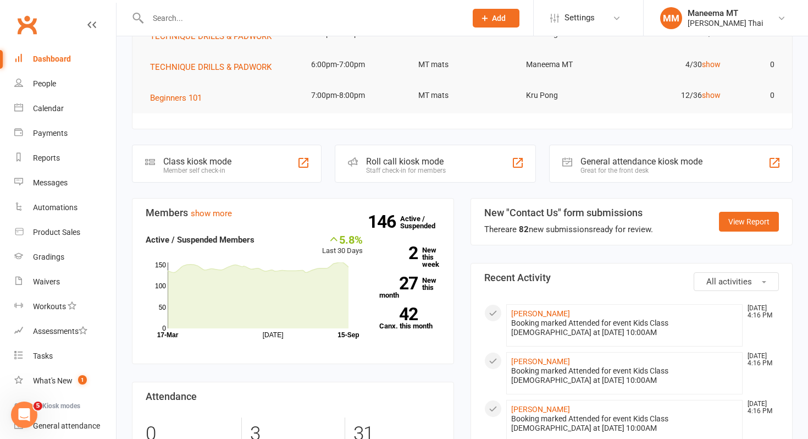
scroll to position [142, 0]
click at [68, 50] on link "Dashboard" at bounding box center [65, 59] width 102 height 25
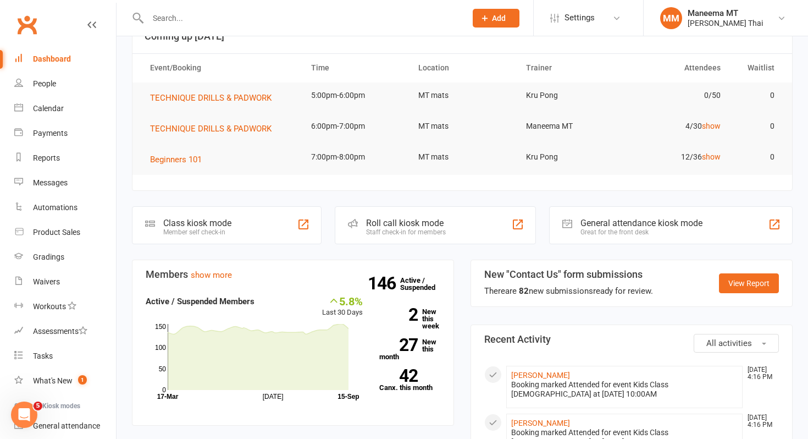
scroll to position [79, 0]
click at [710, 128] on link "show" at bounding box center [711, 127] width 19 height 9
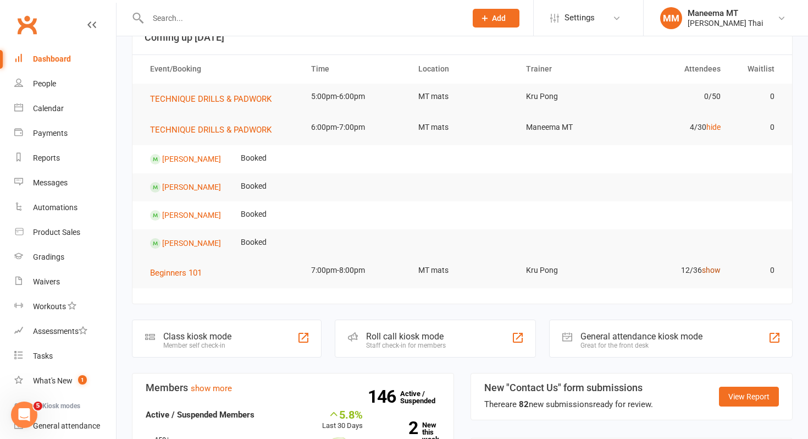
click at [718, 272] on link "show" at bounding box center [711, 269] width 19 height 9
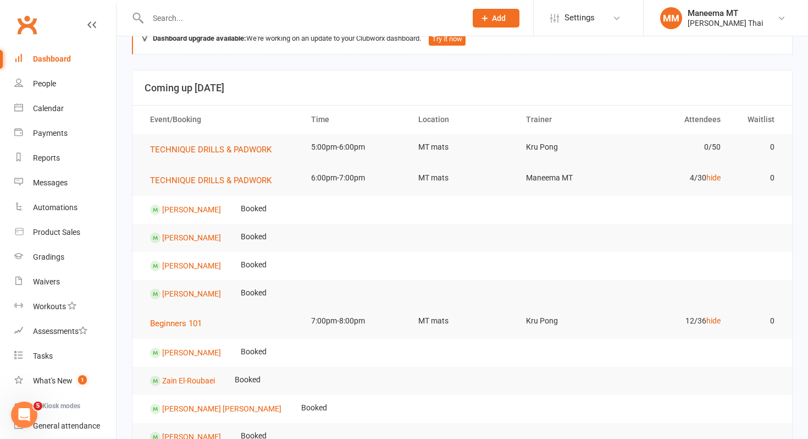
scroll to position [0, 0]
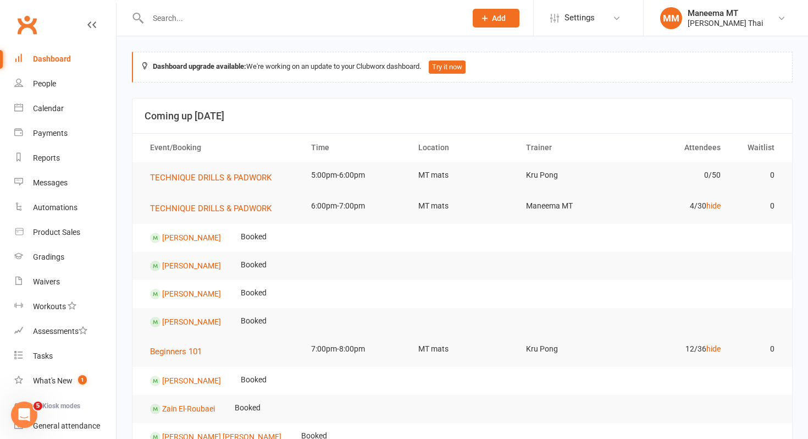
click at [58, 57] on div "Dashboard" at bounding box center [52, 58] width 38 height 9
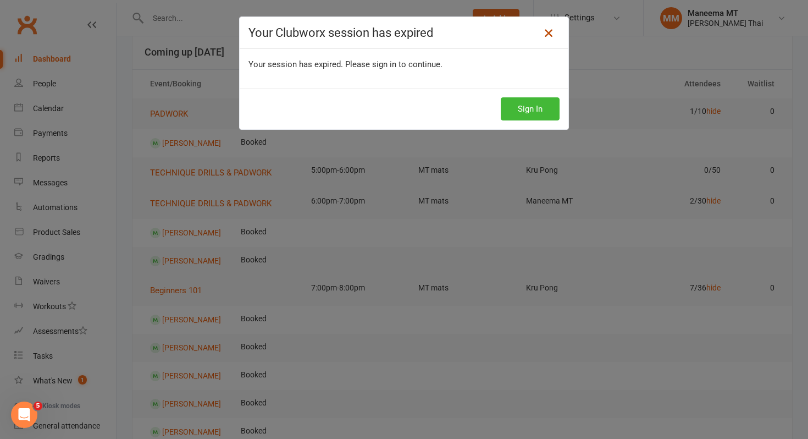
click at [543, 33] on icon at bounding box center [548, 32] width 13 height 13
